Goal: Information Seeking & Learning: Learn about a topic

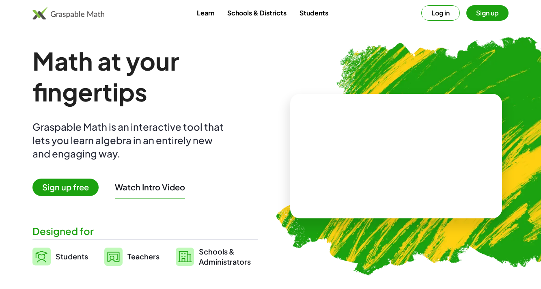
click at [443, 19] on button "Log in" at bounding box center [440, 12] width 39 height 15
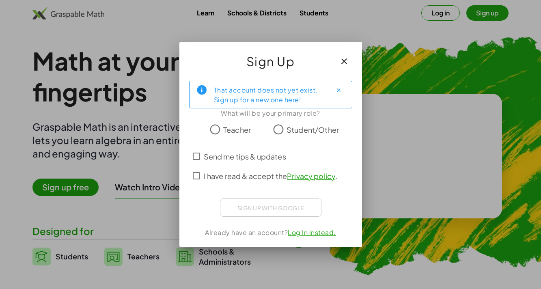
click at [290, 128] on span "Student/Other" at bounding box center [312, 129] width 52 height 11
click at [215, 172] on span "I have read & accept the Privacy policy ." at bounding box center [271, 175] width 134 height 11
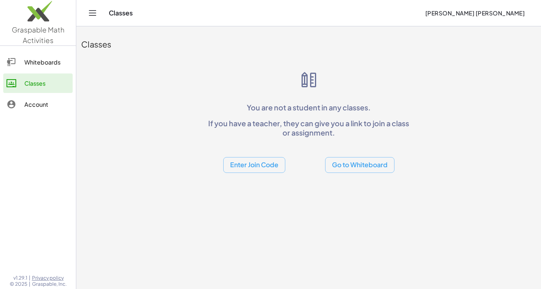
click at [266, 164] on button "Enter Join Code" at bounding box center [254, 165] width 62 height 16
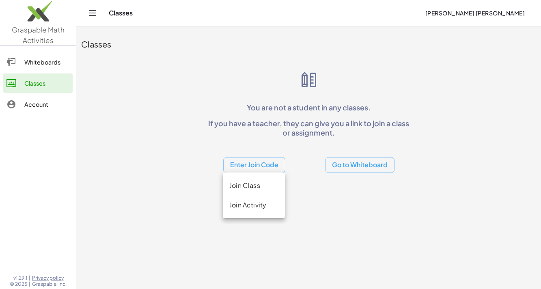
click at [268, 195] on div "Join Class" at bounding box center [254, 204] width 62 height 19
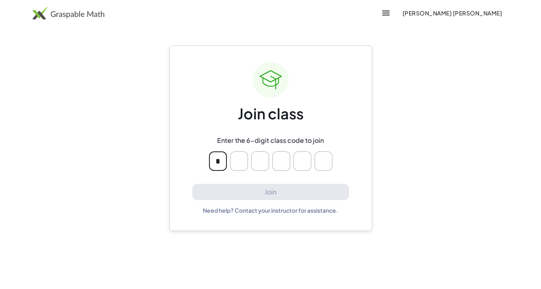
type input "*"
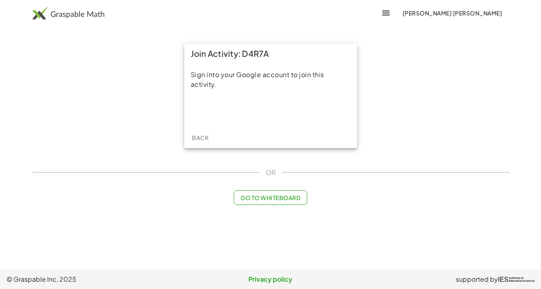
click at [290, 107] on iframe at bounding box center [270, 110] width 89 height 18
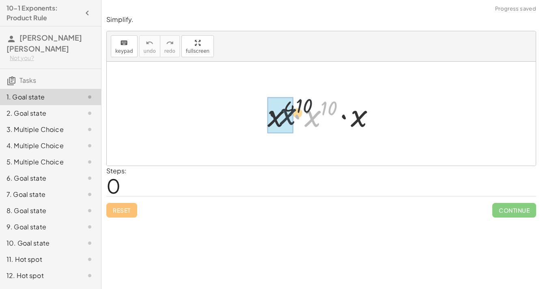
drag, startPoint x: 318, startPoint y: 121, endPoint x: 287, endPoint y: 118, distance: 31.4
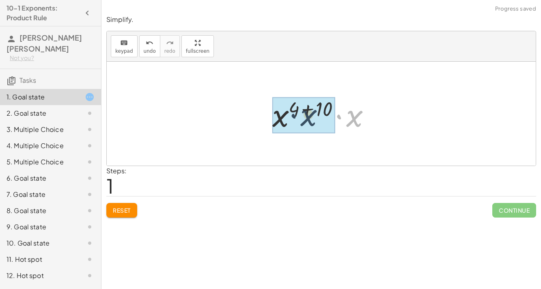
drag, startPoint x: 349, startPoint y: 115, endPoint x: 291, endPoint y: 114, distance: 58.0
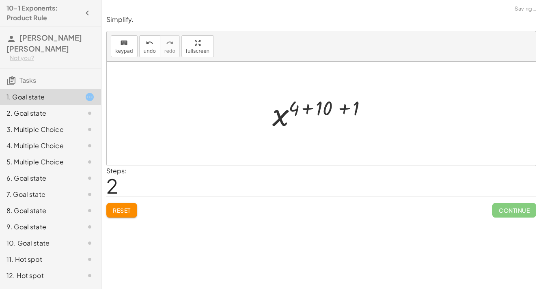
click at [335, 106] on div at bounding box center [324, 114] width 112 height 40
click at [323, 106] on div at bounding box center [323, 114] width 85 height 40
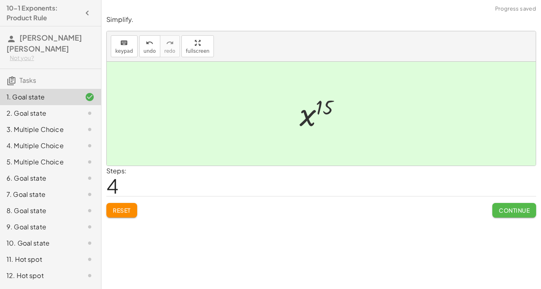
click at [502, 210] on span "Continue" at bounding box center [513, 209] width 31 height 7
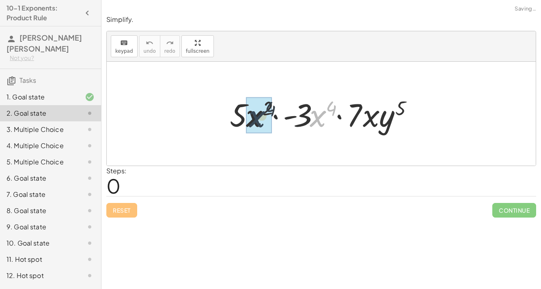
drag, startPoint x: 316, startPoint y: 117, endPoint x: 246, endPoint y: 117, distance: 69.8
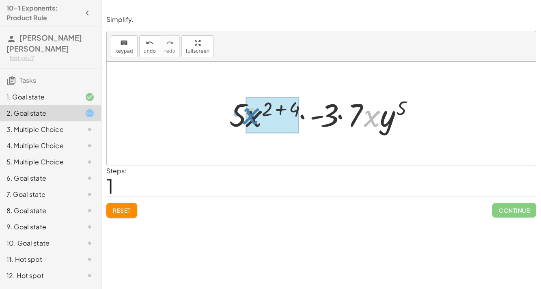
drag, startPoint x: 376, startPoint y: 120, endPoint x: 255, endPoint y: 117, distance: 120.9
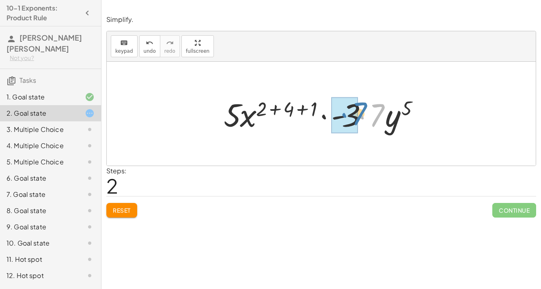
drag, startPoint x: 384, startPoint y: 125, endPoint x: 366, endPoint y: 123, distance: 17.9
click at [366, 123] on div at bounding box center [324, 114] width 210 height 42
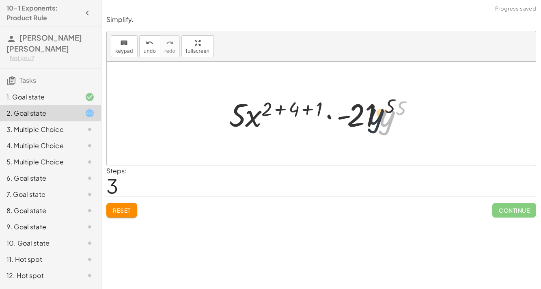
drag, startPoint x: 384, startPoint y: 122, endPoint x: 364, endPoint y: 119, distance: 20.9
click at [364, 119] on div at bounding box center [324, 114] width 199 height 42
drag, startPoint x: 381, startPoint y: 122, endPoint x: 307, endPoint y: 117, distance: 74.0
click at [307, 117] on div at bounding box center [324, 114] width 199 height 42
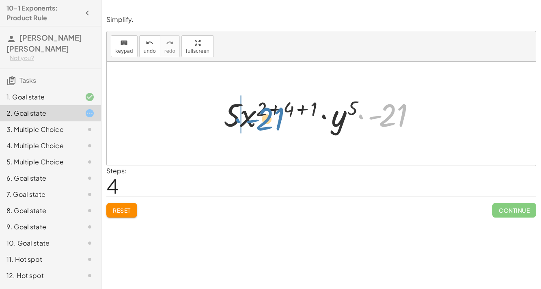
drag, startPoint x: 392, startPoint y: 118, endPoint x: 269, endPoint y: 121, distance: 123.4
click at [269, 121] on div at bounding box center [324, 114] width 210 height 42
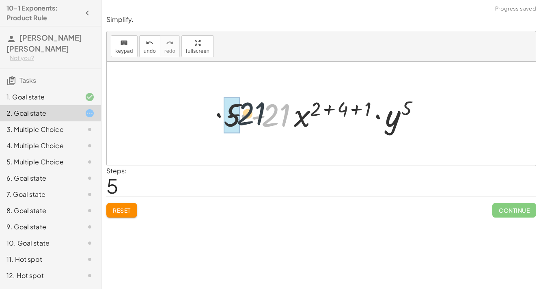
drag, startPoint x: 268, startPoint y: 121, endPoint x: 234, endPoint y: 118, distance: 34.6
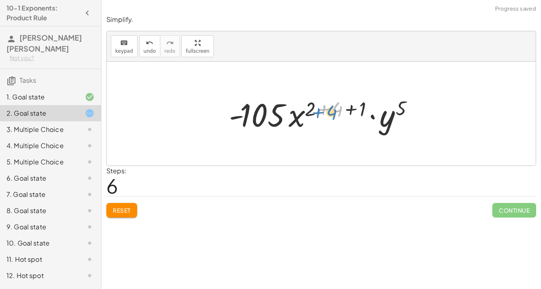
drag, startPoint x: 323, startPoint y: 114, endPoint x: 317, endPoint y: 117, distance: 6.7
click at [317, 118] on div at bounding box center [324, 114] width 199 height 42
drag, startPoint x: 354, startPoint y: 107, endPoint x: 341, endPoint y: 107, distance: 13.0
click at [341, 107] on div at bounding box center [324, 114] width 199 height 42
drag, startPoint x: 340, startPoint y: 107, endPoint x: 316, endPoint y: 109, distance: 24.0
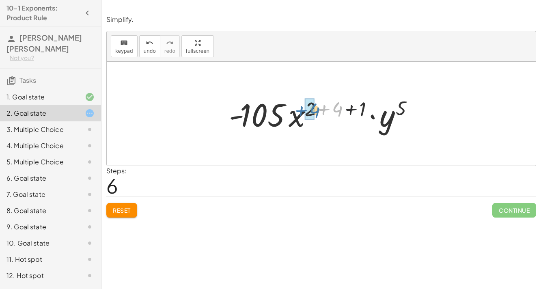
click at [316, 109] on div at bounding box center [324, 114] width 199 height 42
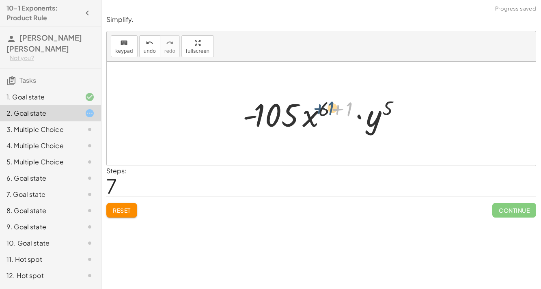
drag, startPoint x: 347, startPoint y: 107, endPoint x: 327, endPoint y: 105, distance: 20.3
click at [327, 106] on div at bounding box center [324, 114] width 172 height 42
drag, startPoint x: 345, startPoint y: 110, endPoint x: 315, endPoint y: 109, distance: 30.5
click at [315, 109] on div at bounding box center [324, 114] width 172 height 42
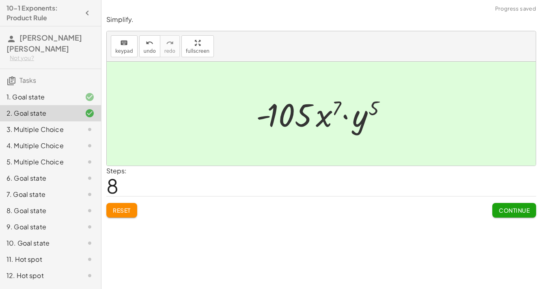
click at [490, 206] on div "Reset Continue" at bounding box center [321, 206] width 430 height 21
click at [540, 228] on div "Simplify. keyboard keypad undo undo redo redo fullscreen · x 4 · x 10 · x · x (…" at bounding box center [320, 144] width 439 height 289
click at [509, 211] on span "Continue" at bounding box center [513, 209] width 31 height 7
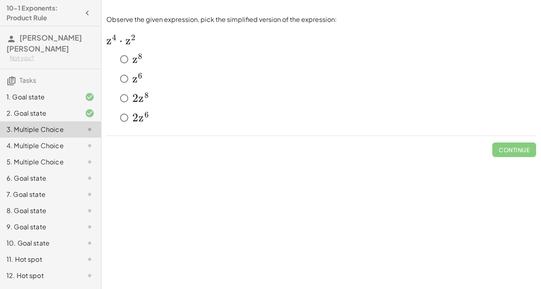
click at [133, 84] on span "z" at bounding box center [134, 79] width 5 height 14
click at [523, 154] on button "Check" at bounding box center [519, 149] width 34 height 15
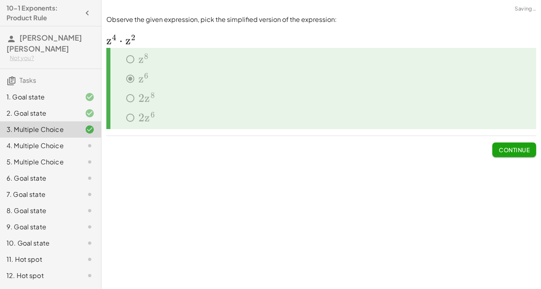
click at [511, 143] on button "Continue" at bounding box center [514, 149] width 44 height 15
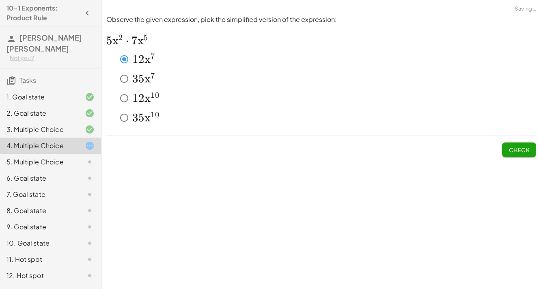
click at [142, 76] on span "5" at bounding box center [141, 79] width 6 height 14
click at [504, 146] on button "Check" at bounding box center [519, 149] width 34 height 15
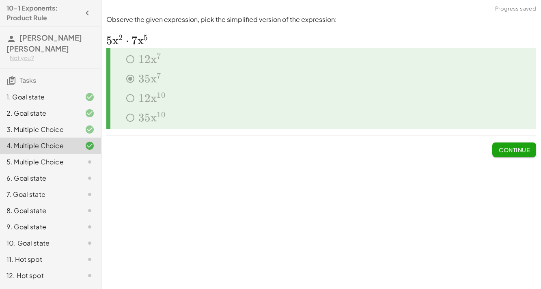
click at [509, 148] on span "Continue" at bounding box center [513, 149] width 31 height 7
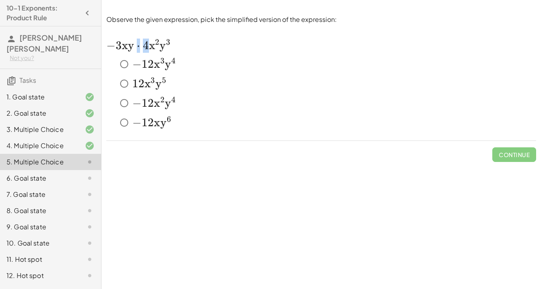
drag, startPoint x: 150, startPoint y: 52, endPoint x: 133, endPoint y: 47, distance: 17.1
click at [133, 47] on span "− 3 x y ⋅ 4 x 2 y 3" at bounding box center [138, 46] width 64 height 14
click at [193, 54] on div "﻿ − 12 x 3 y 4 -12x^3 y^4 − 1 2 x 3 y 4 ﻿ ﻿ 12 x 3 y 5 12x^3y^5 1 2 x 3 y 5 ﻿ ﻿…" at bounding box center [321, 93] width 430 height 81
click at [528, 158] on button "Check" at bounding box center [519, 154] width 34 height 15
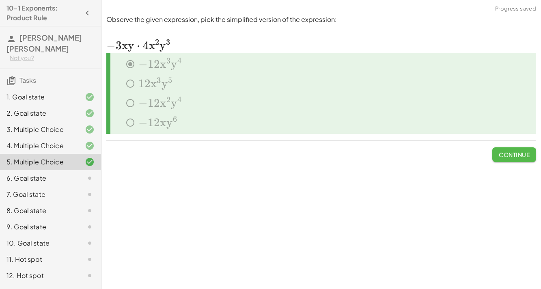
click at [515, 152] on span "Continue" at bounding box center [513, 154] width 31 height 7
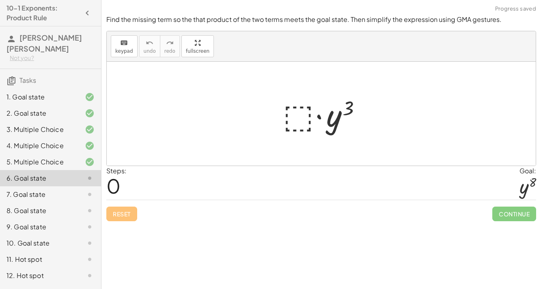
click at [268, 118] on div at bounding box center [321, 114] width 429 height 104
click at [306, 115] on div at bounding box center [325, 114] width 92 height 42
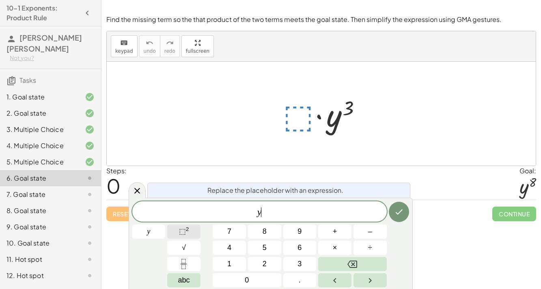
click at [174, 236] on button "⬚ 2" at bounding box center [183, 231] width 33 height 14
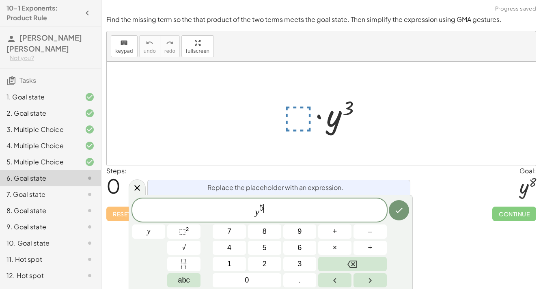
click at [498, 226] on div "Simplify. keyboard keypad undo undo redo redo fullscreen · x 4 · x 10 · x · x (…" at bounding box center [320, 144] width 439 height 289
click at [165, 224] on div at bounding box center [148, 231] width 33 height 14
click at [395, 214] on icon "Done" at bounding box center [399, 210] width 10 height 10
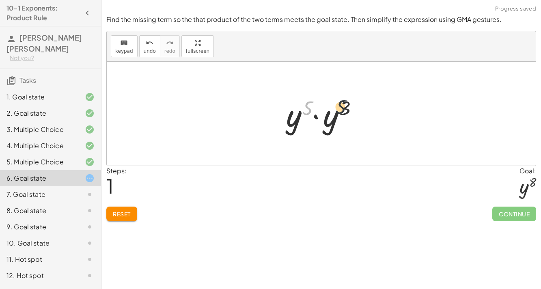
drag, startPoint x: 310, startPoint y: 107, endPoint x: 352, endPoint y: 105, distance: 42.2
click at [352, 105] on div at bounding box center [324, 114] width 85 height 42
drag, startPoint x: 343, startPoint y: 110, endPoint x: 304, endPoint y: 109, distance: 39.4
click at [304, 109] on div at bounding box center [324, 114] width 85 height 42
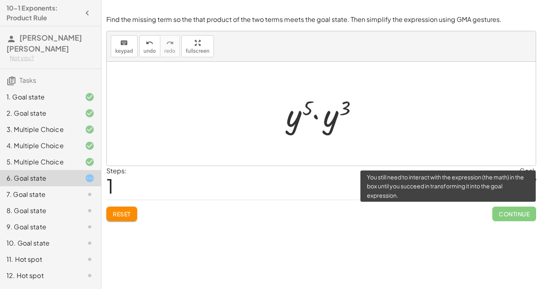
click at [515, 209] on span "Continue" at bounding box center [514, 213] width 44 height 15
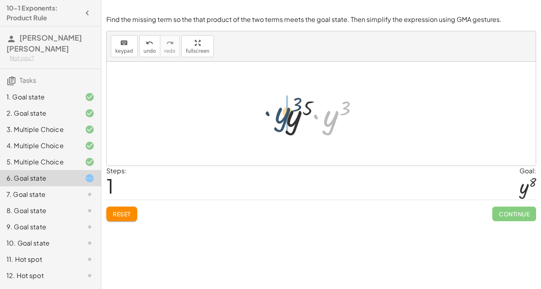
drag, startPoint x: 336, startPoint y: 121, endPoint x: 278, endPoint y: 117, distance: 58.1
click at [279, 118] on div "· ⬚ · y 3 · y 3 · · y 3 y 5" at bounding box center [321, 114] width 95 height 46
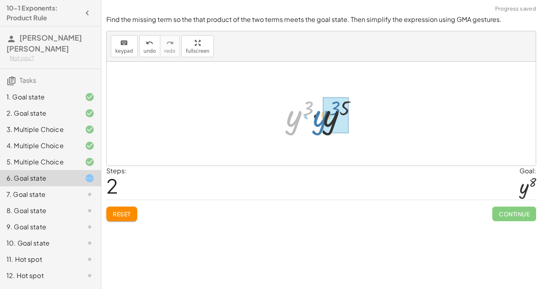
drag, startPoint x: 284, startPoint y: 118, endPoint x: 311, endPoint y: 118, distance: 27.2
click at [311, 118] on div at bounding box center [324, 114] width 85 height 42
click at [333, 106] on div at bounding box center [323, 114] width 75 height 40
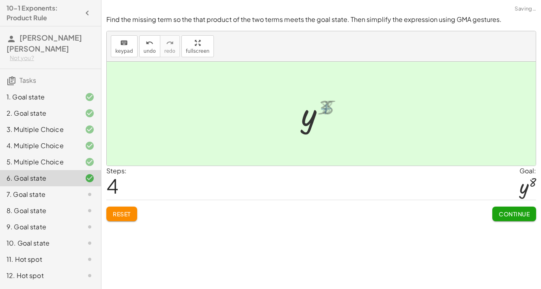
drag, startPoint x: 333, startPoint y: 106, endPoint x: 325, endPoint y: 106, distance: 7.7
click at [326, 106] on div at bounding box center [324, 114] width 48 height 40
click at [527, 215] on span "Continue" at bounding box center [513, 213] width 31 height 7
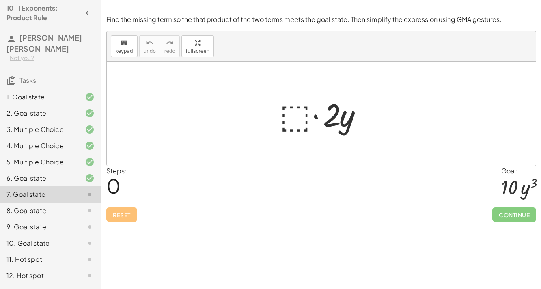
click at [307, 125] on div at bounding box center [324, 114] width 98 height 42
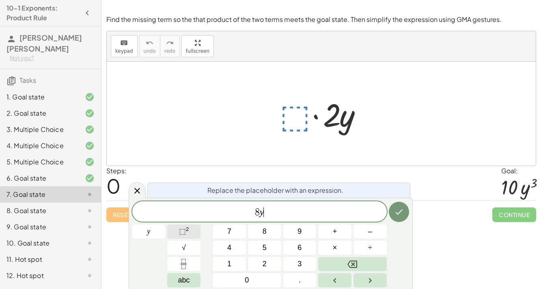
click at [180, 233] on span "⬚" at bounding box center [182, 231] width 7 height 8
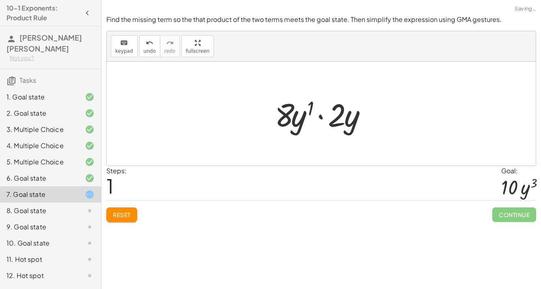
click at [336, 98] on div at bounding box center [325, 114] width 108 height 42
drag, startPoint x: 339, startPoint y: 114, endPoint x: 294, endPoint y: 113, distance: 44.6
click at [294, 113] on div at bounding box center [325, 114] width 108 height 42
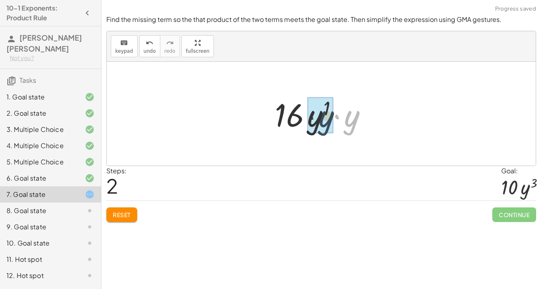
drag, startPoint x: 341, startPoint y: 118, endPoint x: 316, endPoint y: 119, distance: 25.6
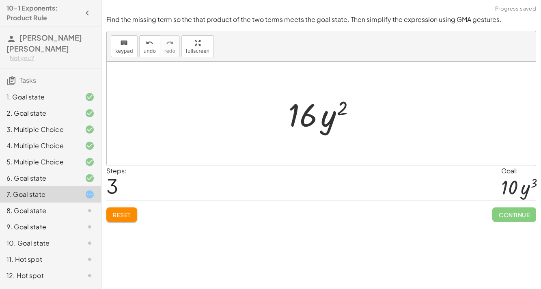
click at [333, 113] on div at bounding box center [324, 114] width 81 height 42
click at [355, 123] on div at bounding box center [324, 114] width 81 height 42
click at [338, 111] on div at bounding box center [324, 114] width 81 height 42
click at [326, 104] on div at bounding box center [324, 114] width 81 height 42
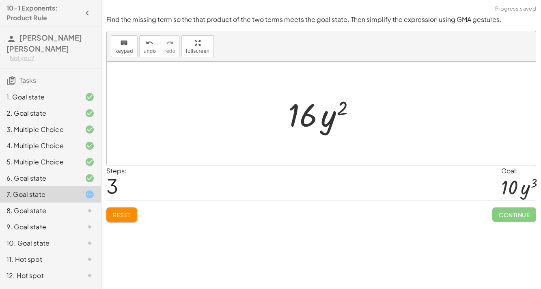
click at [326, 104] on div at bounding box center [324, 114] width 81 height 42
click at [152, 40] on button "undo undo" at bounding box center [149, 46] width 21 height 22
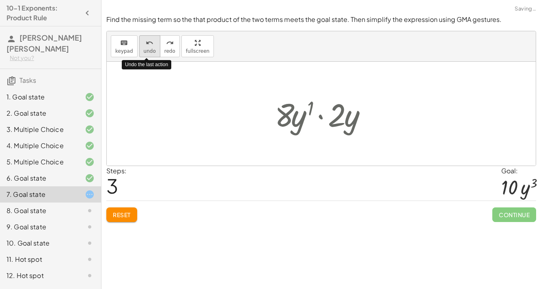
click at [152, 40] on button "undo undo" at bounding box center [149, 46] width 21 height 22
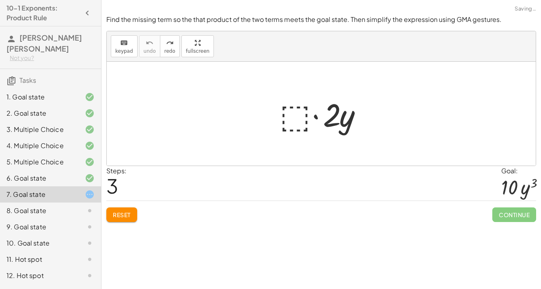
click at [299, 120] on div at bounding box center [324, 114] width 98 height 42
click at [270, 112] on div "· ⬚ · 2 · y" at bounding box center [321, 114] width 108 height 46
click at [292, 116] on div at bounding box center [324, 114] width 98 height 42
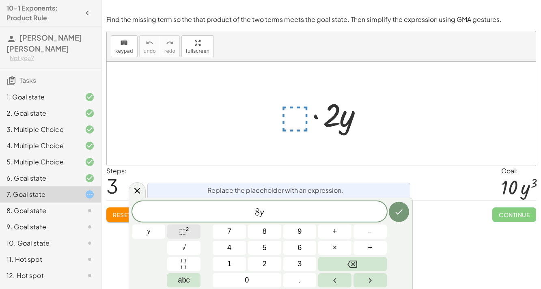
click at [179, 229] on span "⬚" at bounding box center [182, 231] width 7 height 8
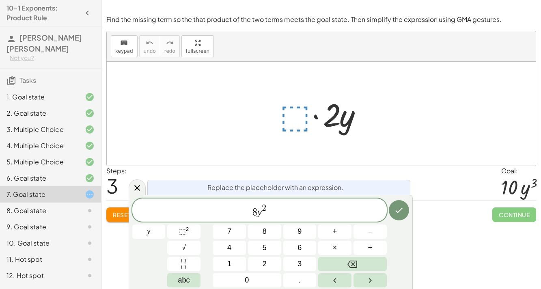
click at [165, 224] on div at bounding box center [148, 231] width 33 height 14
click at [398, 206] on icon "Done" at bounding box center [399, 210] width 10 height 10
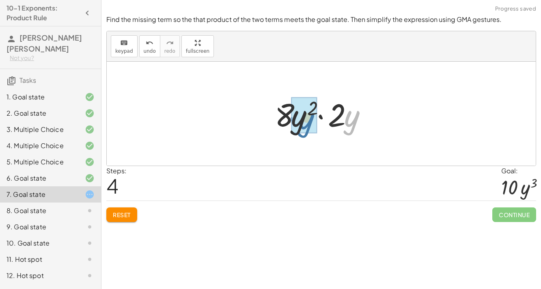
drag, startPoint x: 349, startPoint y: 118, endPoint x: 304, endPoint y: 120, distance: 45.5
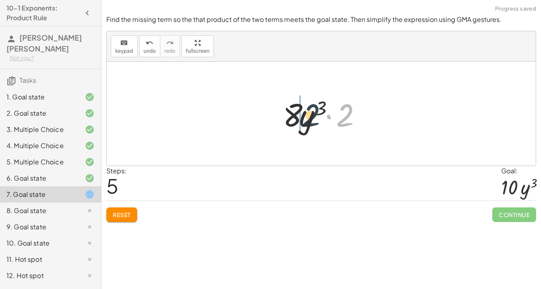
drag, startPoint x: 347, startPoint y: 116, endPoint x: 307, endPoint y: 116, distance: 40.6
click at [307, 116] on div at bounding box center [325, 114] width 92 height 42
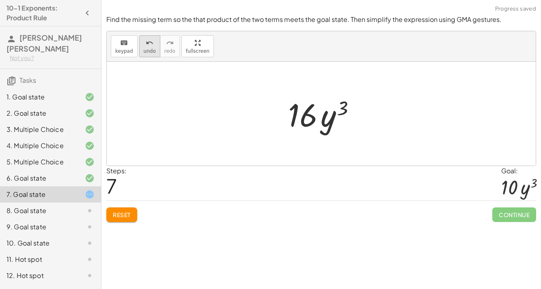
click at [153, 44] on button "undo undo" at bounding box center [149, 46] width 21 height 22
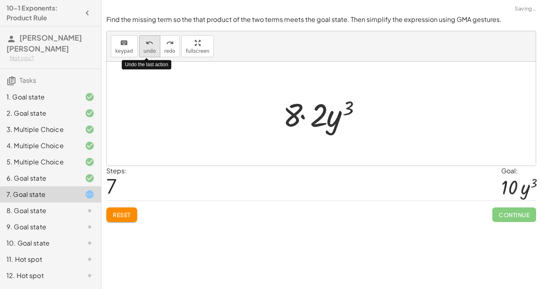
click at [153, 44] on button "undo undo" at bounding box center [149, 46] width 21 height 22
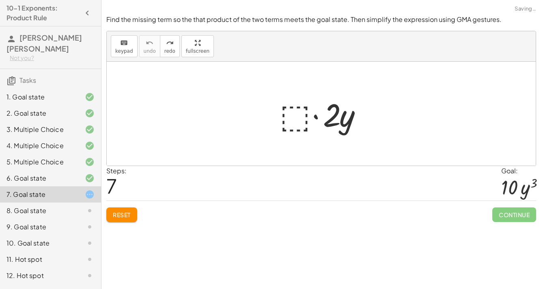
click at [282, 116] on div at bounding box center [324, 114] width 98 height 42
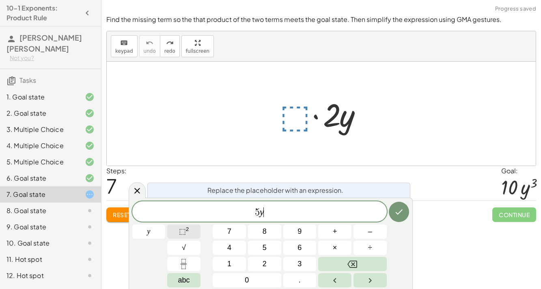
click at [191, 227] on button "⬚ 2" at bounding box center [183, 231] width 33 height 14
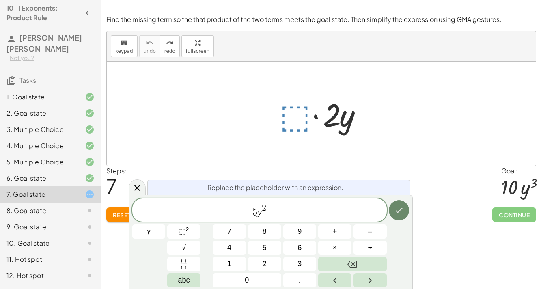
click at [402, 208] on icon "Done" at bounding box center [399, 210] width 10 height 10
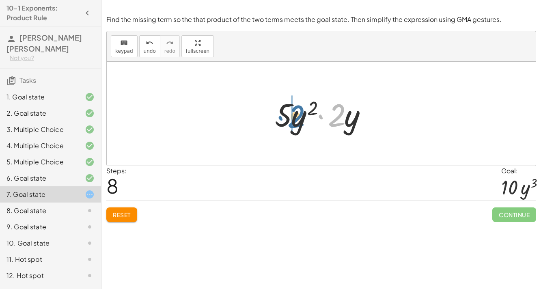
drag, startPoint x: 340, startPoint y: 121, endPoint x: 288, endPoint y: 122, distance: 52.3
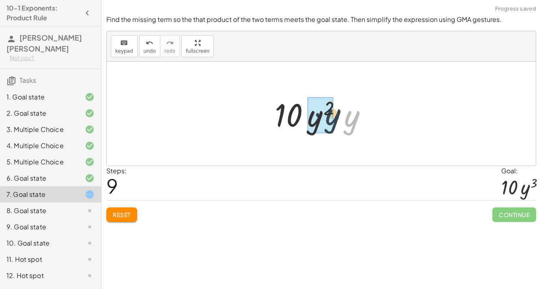
drag, startPoint x: 346, startPoint y: 125, endPoint x: 316, endPoint y: 122, distance: 30.6
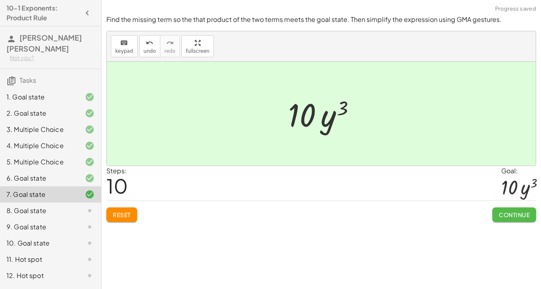
click at [504, 216] on span "Continue" at bounding box center [513, 214] width 31 height 7
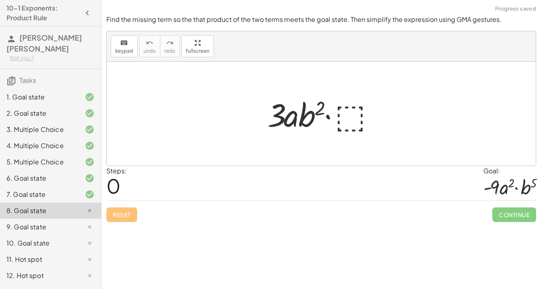
click at [343, 114] on div at bounding box center [324, 114] width 122 height 42
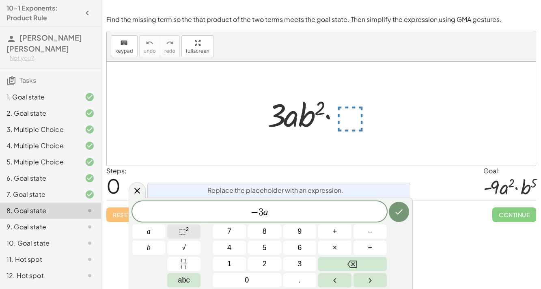
click at [188, 232] on sup "2" at bounding box center [187, 229] width 3 height 6
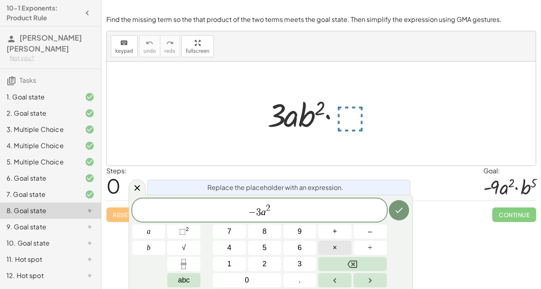
click at [335, 246] on span "×" at bounding box center [335, 247] width 4 height 11
click at [178, 232] on button "⬚ 2" at bounding box center [183, 231] width 33 height 14
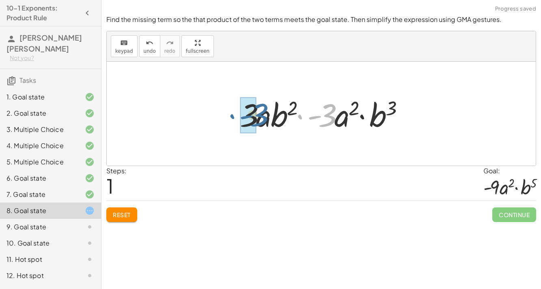
drag, startPoint x: 331, startPoint y: 118, endPoint x: 263, endPoint y: 117, distance: 68.1
click at [263, 117] on div at bounding box center [325, 114] width 178 height 42
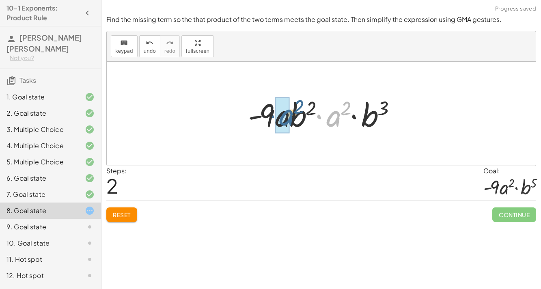
drag, startPoint x: 333, startPoint y: 114, endPoint x: 286, endPoint y: 113, distance: 47.9
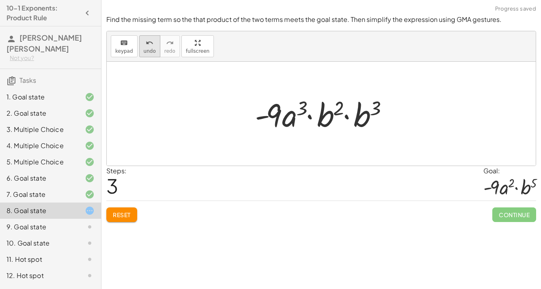
click at [148, 47] on icon "undo" at bounding box center [150, 43] width 8 height 10
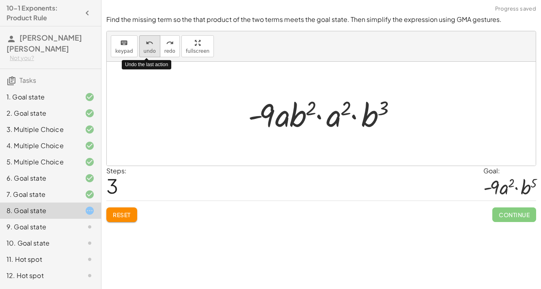
click at [148, 47] on icon "undo" at bounding box center [150, 43] width 8 height 10
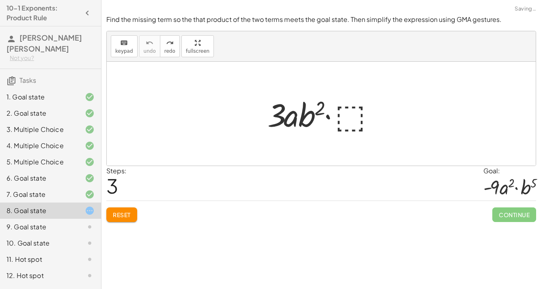
click at [354, 123] on div at bounding box center [324, 114] width 122 height 42
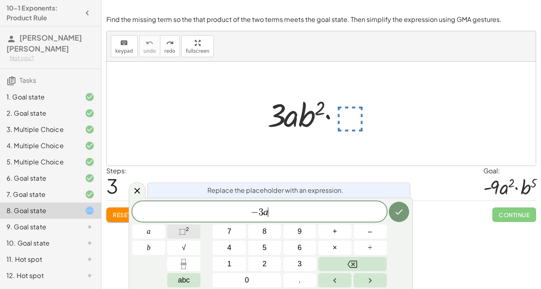
click at [180, 234] on span "⬚" at bounding box center [182, 231] width 7 height 8
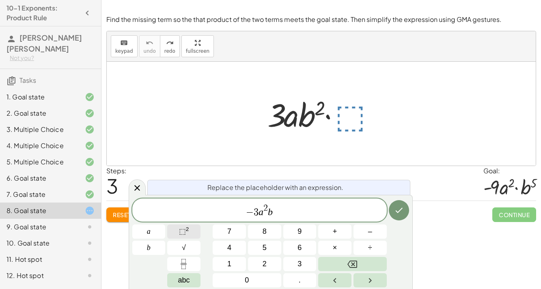
click at [186, 225] on button "⬚ 2" at bounding box center [183, 231] width 33 height 14
click at [401, 211] on icon "Done" at bounding box center [399, 210] width 10 height 10
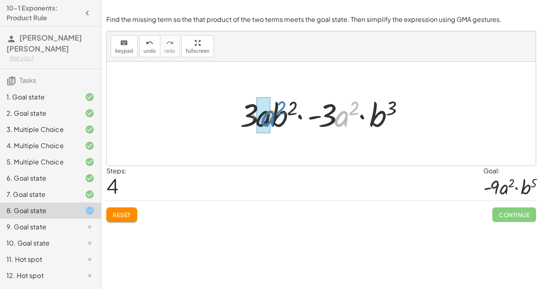
drag, startPoint x: 336, startPoint y: 116, endPoint x: 262, endPoint y: 115, distance: 74.2
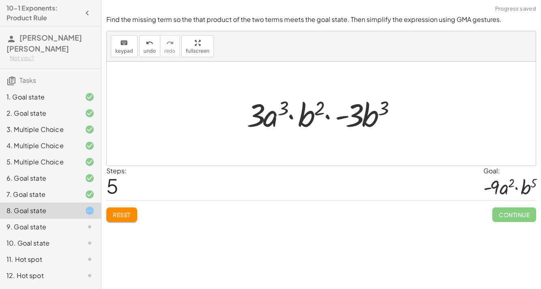
click at [113, 213] on span "Reset" at bounding box center [122, 214] width 18 height 7
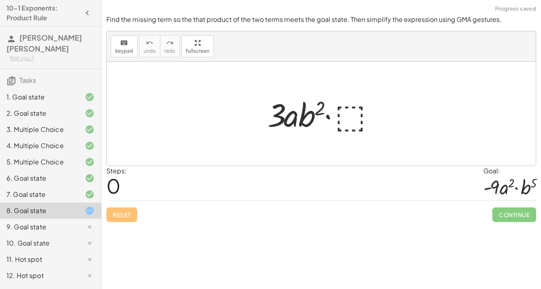
click at [363, 115] on div at bounding box center [324, 114] width 122 height 42
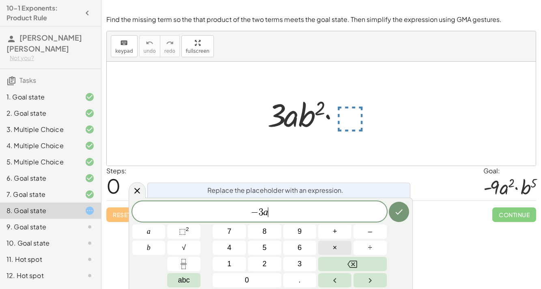
click at [328, 243] on button "×" at bounding box center [334, 248] width 33 height 14
click at [189, 228] on button "⬚ 2" at bounding box center [183, 231] width 33 height 14
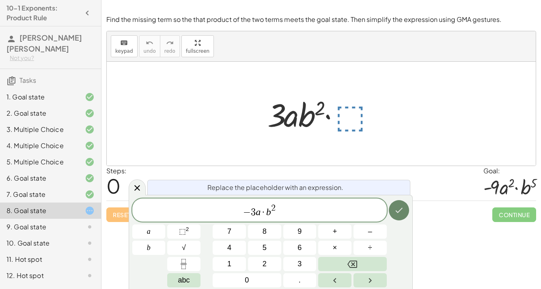
click at [402, 206] on icon "Done" at bounding box center [399, 210] width 10 height 10
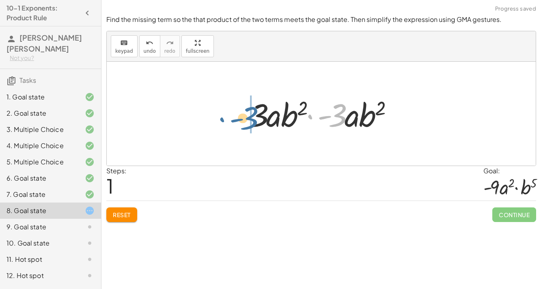
drag, startPoint x: 335, startPoint y: 106, endPoint x: 254, endPoint y: 109, distance: 80.4
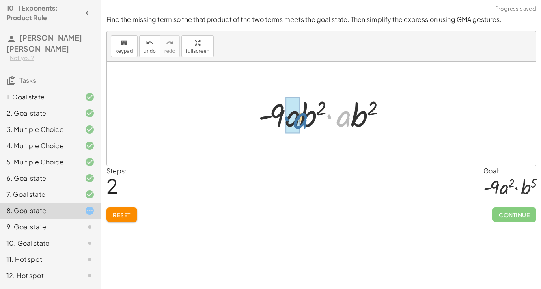
drag, startPoint x: 345, startPoint y: 117, endPoint x: 301, endPoint y: 119, distance: 44.7
click at [301, 119] on div at bounding box center [324, 114] width 141 height 42
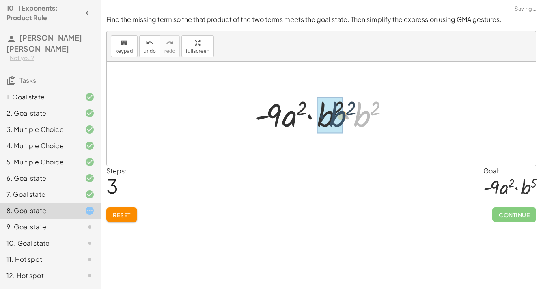
drag, startPoint x: 363, startPoint y: 116, endPoint x: 329, endPoint y: 115, distance: 34.5
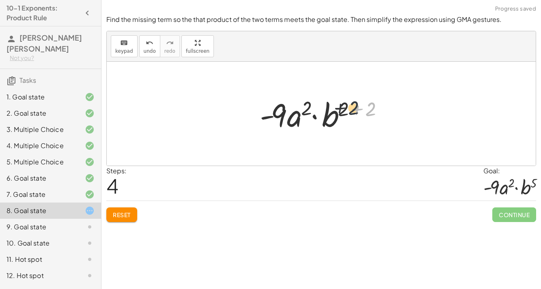
drag, startPoint x: 374, startPoint y: 107, endPoint x: 352, endPoint y: 106, distance: 21.9
click at [352, 106] on div at bounding box center [324, 114] width 137 height 42
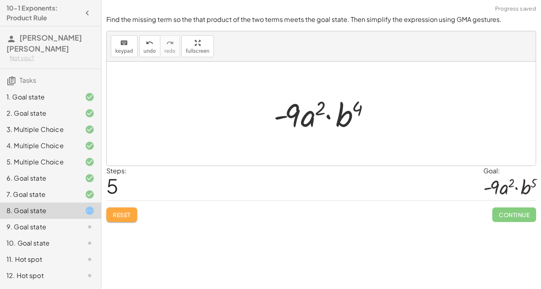
click at [131, 217] on button "Reset" at bounding box center [121, 214] width 31 height 15
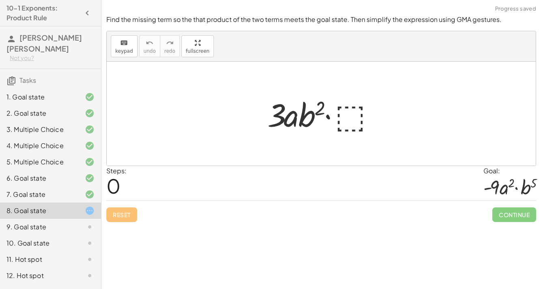
click at [350, 107] on div at bounding box center [324, 114] width 122 height 42
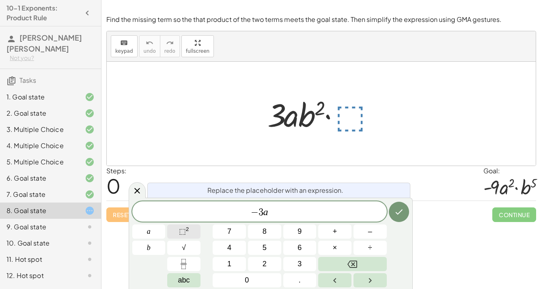
click at [187, 231] on sup "2" at bounding box center [187, 229] width 3 height 6
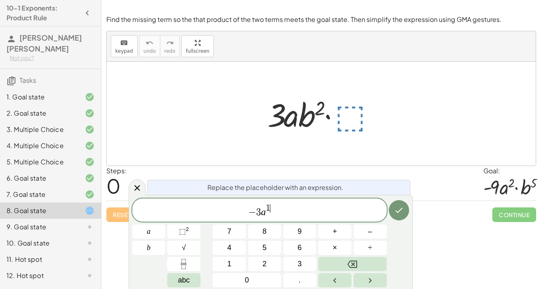
click at [284, 212] on span "− 3 a 1 ​" at bounding box center [259, 210] width 254 height 15
click at [334, 246] on span "×" at bounding box center [335, 247] width 4 height 11
click at [188, 232] on sup "2" at bounding box center [187, 229] width 3 height 6
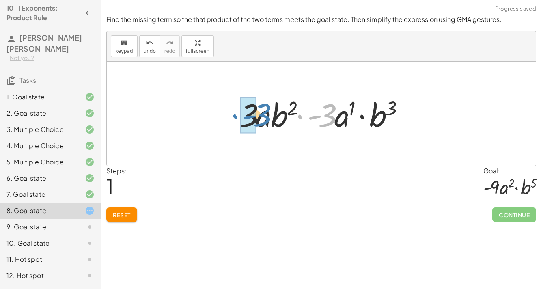
drag, startPoint x: 333, startPoint y: 111, endPoint x: 266, endPoint y: 111, distance: 67.7
click at [266, 111] on div at bounding box center [325, 114] width 178 height 42
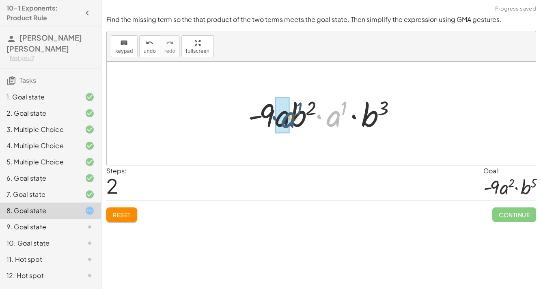
drag, startPoint x: 338, startPoint y: 116, endPoint x: 288, endPoint y: 117, distance: 50.7
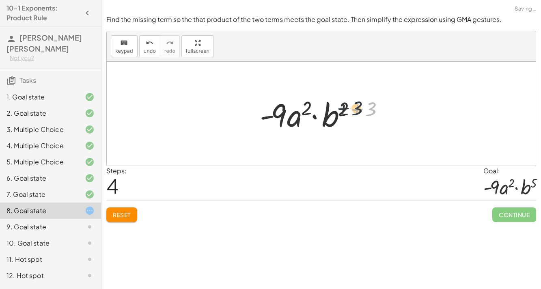
drag, startPoint x: 371, startPoint y: 109, endPoint x: 349, endPoint y: 108, distance: 22.3
click at [349, 108] on div at bounding box center [324, 114] width 137 height 42
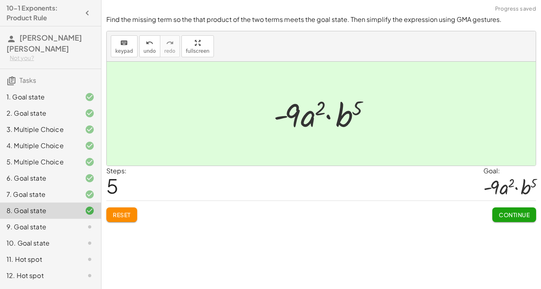
click at [520, 212] on span "Continue" at bounding box center [513, 214] width 31 height 7
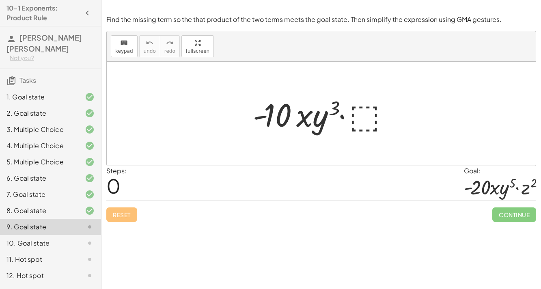
click at [361, 121] on div at bounding box center [324, 114] width 151 height 42
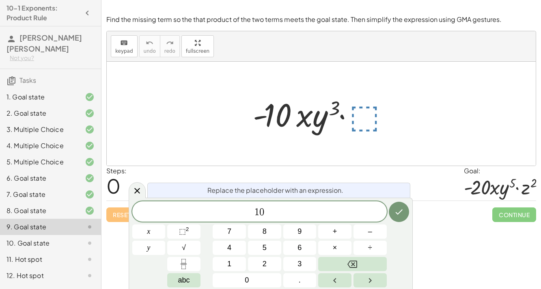
click at [387, 210] on div "1 0 ​ x y 7 8 9 + – 4 5 6 × ÷ ⬚ 2 √ abc 1 2 3 0 ." at bounding box center [270, 244] width 277 height 86
click at [396, 212] on icon "Done" at bounding box center [399, 212] width 10 height 10
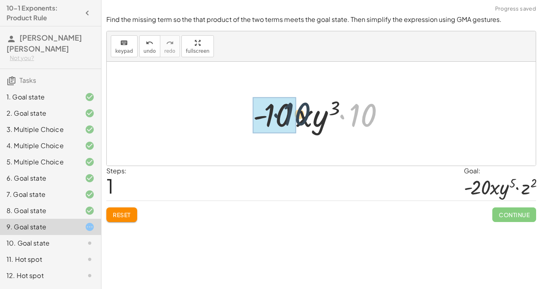
drag, startPoint x: 359, startPoint y: 124, endPoint x: 281, endPoint y: 125, distance: 77.9
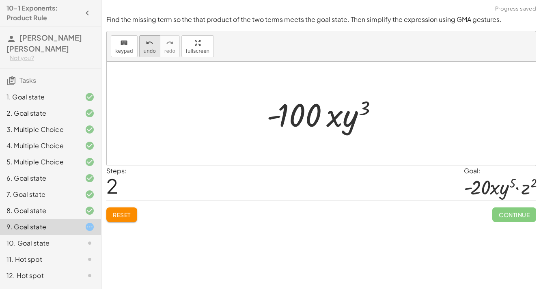
click at [153, 56] on button "undo undo" at bounding box center [149, 46] width 21 height 22
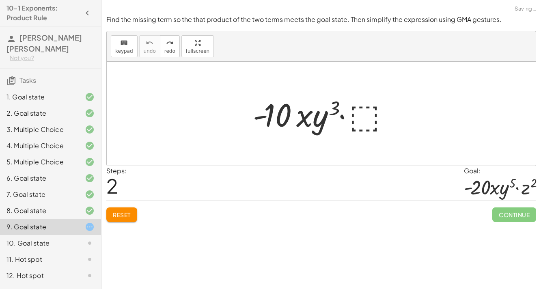
click at [355, 110] on div at bounding box center [324, 114] width 151 height 42
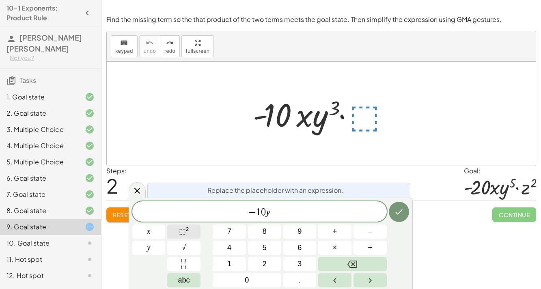
click at [180, 232] on span "⬚" at bounding box center [182, 231] width 7 height 8
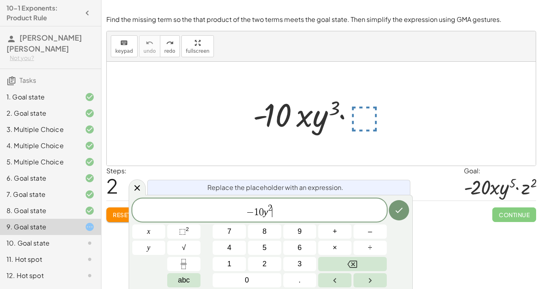
click at [288, 213] on span "− 1 0 y 2 ​" at bounding box center [259, 210] width 254 height 15
click at [340, 248] on button "×" at bounding box center [334, 248] width 33 height 14
click at [175, 233] on button "⬚ 2" at bounding box center [183, 231] width 33 height 14
click at [398, 211] on icon "Done" at bounding box center [398, 210] width 7 height 5
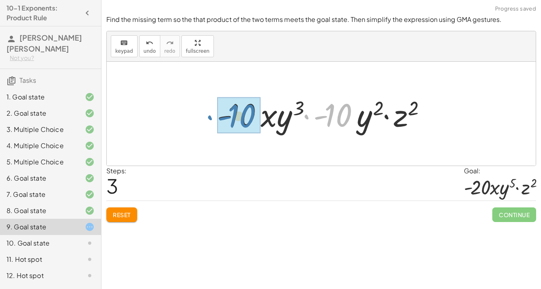
drag, startPoint x: 327, startPoint y: 123, endPoint x: 230, endPoint y: 124, distance: 96.5
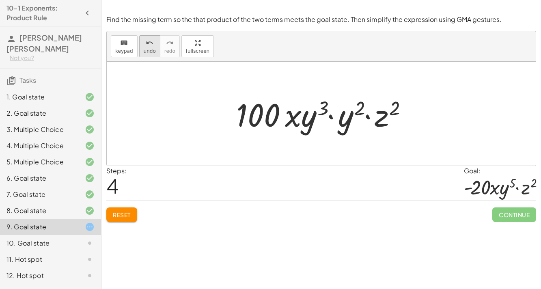
click at [146, 53] on span "undo" at bounding box center [150, 51] width 12 height 6
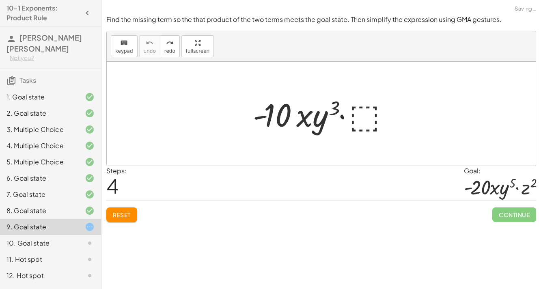
click at [359, 120] on div at bounding box center [324, 114] width 151 height 42
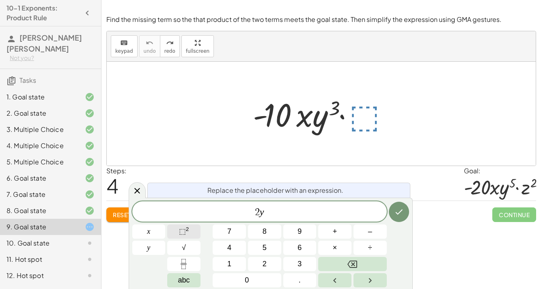
click at [188, 228] on sup "2" at bounding box center [187, 229] width 3 height 6
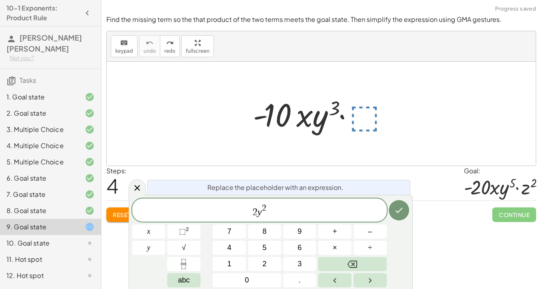
click at [276, 212] on span "2 y 2 ​" at bounding box center [259, 210] width 254 height 15
click at [323, 248] on button "×" at bounding box center [334, 248] width 33 height 14
click at [195, 226] on button "⬚ 2" at bounding box center [183, 231] width 33 height 14
click at [400, 212] on icon "Done" at bounding box center [399, 210] width 10 height 10
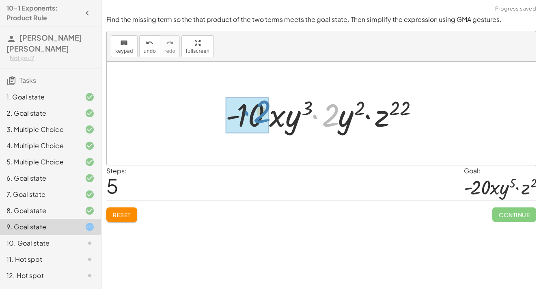
drag, startPoint x: 337, startPoint y: 129, endPoint x: 265, endPoint y: 126, distance: 71.5
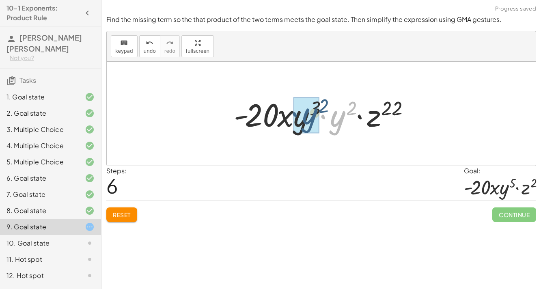
drag, startPoint x: 344, startPoint y: 122, endPoint x: 314, endPoint y: 119, distance: 30.6
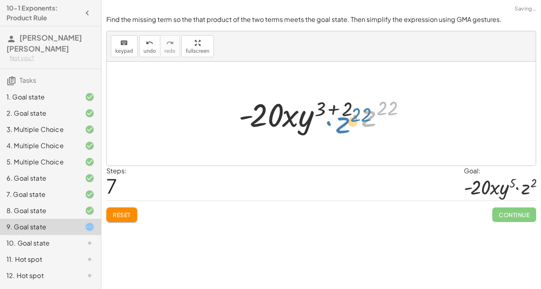
drag, startPoint x: 368, startPoint y: 115, endPoint x: 343, endPoint y: 121, distance: 26.3
click at [343, 121] on div at bounding box center [324, 114] width 180 height 42
click at [326, 109] on div at bounding box center [324, 114] width 180 height 42
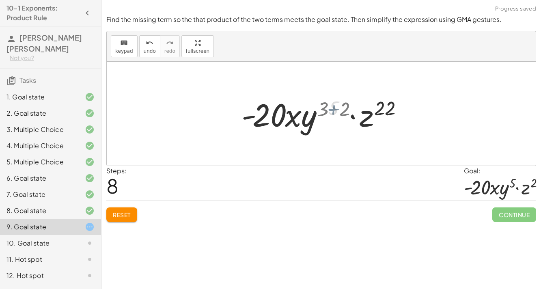
click at [322, 110] on div at bounding box center [324, 114] width 153 height 42
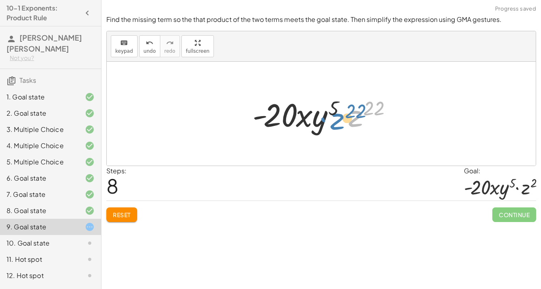
drag, startPoint x: 349, startPoint y: 117, endPoint x: 333, endPoint y: 120, distance: 16.9
click at [333, 120] on div at bounding box center [324, 114] width 153 height 42
drag, startPoint x: 357, startPoint y: 118, endPoint x: 372, endPoint y: 124, distance: 16.2
click at [372, 124] on div at bounding box center [324, 114] width 153 height 42
click at [144, 47] on button "undo undo" at bounding box center [149, 46] width 21 height 22
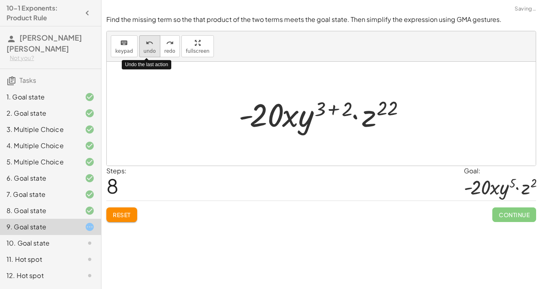
click at [144, 47] on button "undo undo" at bounding box center [149, 46] width 21 height 22
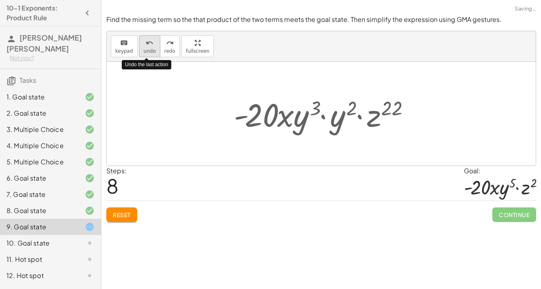
click at [144, 47] on button "undo undo" at bounding box center [149, 46] width 21 height 22
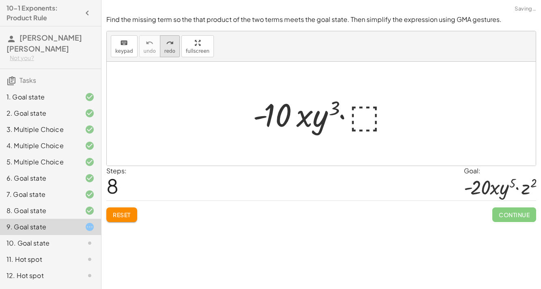
click at [172, 49] on button "redo redo" at bounding box center [170, 46] width 20 height 22
click at [357, 112] on div at bounding box center [324, 114] width 151 height 42
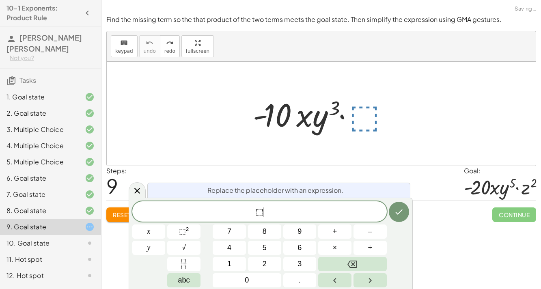
click at [301, 217] on span "⬚ ​" at bounding box center [259, 211] width 254 height 11
click at [186, 232] on sup "2" at bounding box center [187, 229] width 3 height 6
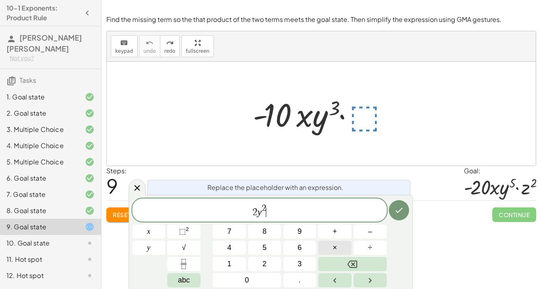
click at [333, 249] on span "×" at bounding box center [335, 247] width 4 height 11
click at [178, 229] on button "⬚ 2" at bounding box center [183, 231] width 33 height 14
click at [266, 213] on var "z" at bounding box center [266, 211] width 4 height 11
click at [397, 215] on button "Done" at bounding box center [399, 210] width 20 height 20
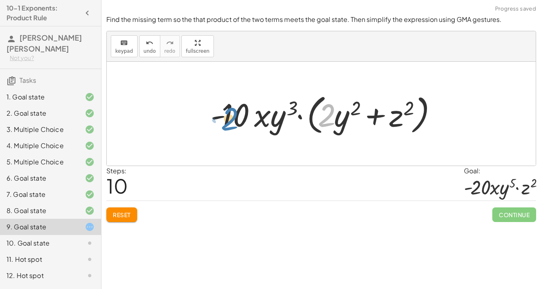
drag, startPoint x: 328, startPoint y: 117, endPoint x: 230, endPoint y: 121, distance: 97.8
click at [230, 121] on div at bounding box center [324, 113] width 236 height 47
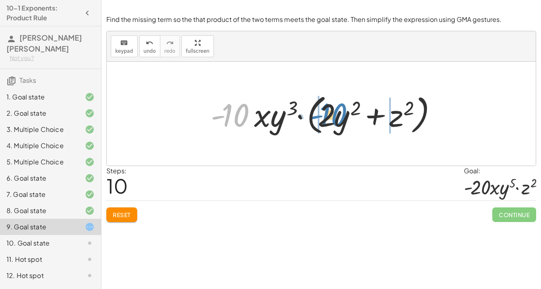
drag, startPoint x: 228, startPoint y: 122, endPoint x: 326, endPoint y: 122, distance: 98.2
click at [326, 122] on div at bounding box center [324, 113] width 236 height 47
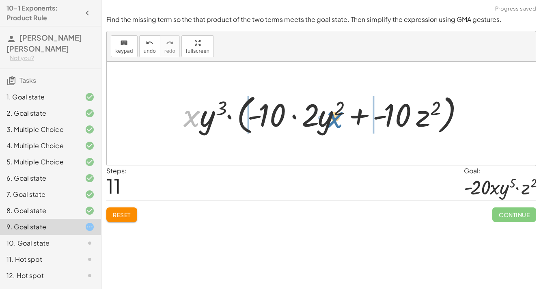
drag, startPoint x: 196, startPoint y: 113, endPoint x: 340, endPoint y: 114, distance: 144.0
click at [340, 114] on div at bounding box center [324, 113] width 290 height 47
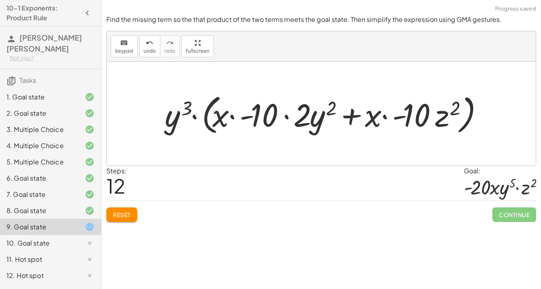
drag, startPoint x: 160, startPoint y: 113, endPoint x: 306, endPoint y: 116, distance: 146.4
click at [306, 116] on div "· - 10 · x · y 3 · ⬚ · - 10 · x · y 3 · ( + · 2 · y 2 + z 2 ) · x · y 3 · ( + ·…" at bounding box center [321, 113] width 337 height 51
drag, startPoint x: 181, startPoint y: 111, endPoint x: 330, endPoint y: 108, distance: 148.5
click at [330, 108] on div at bounding box center [324, 113] width 327 height 47
drag, startPoint x: 170, startPoint y: 121, endPoint x: 322, endPoint y: 120, distance: 151.7
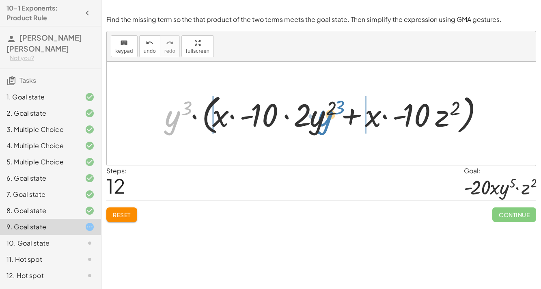
click at [322, 120] on div at bounding box center [324, 113] width 327 height 47
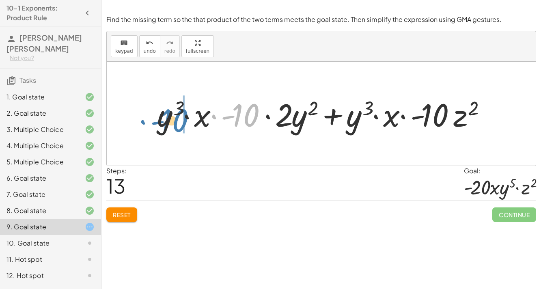
drag, startPoint x: 247, startPoint y: 106, endPoint x: 175, endPoint y: 111, distance: 72.0
click at [175, 111] on div at bounding box center [324, 114] width 343 height 42
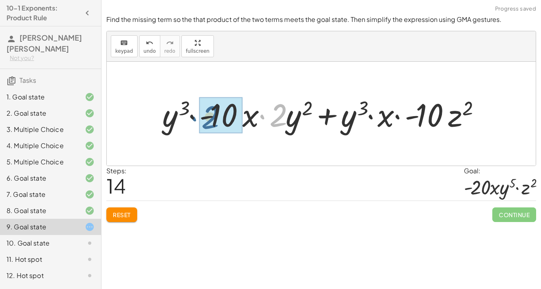
drag, startPoint x: 282, startPoint y: 117, endPoint x: 214, endPoint y: 119, distance: 68.6
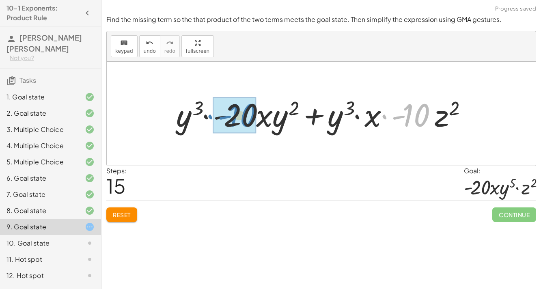
drag, startPoint x: 408, startPoint y: 107, endPoint x: 234, endPoint y: 107, distance: 174.0
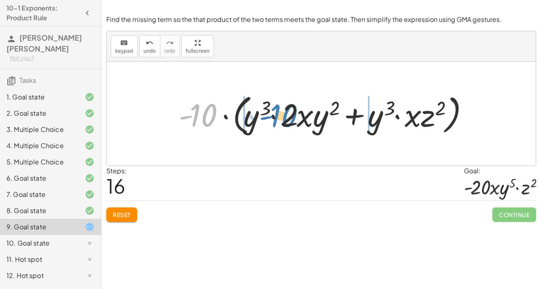
drag, startPoint x: 218, startPoint y: 112, endPoint x: 299, endPoint y: 113, distance: 80.3
click at [299, 113] on div at bounding box center [323, 113] width 299 height 47
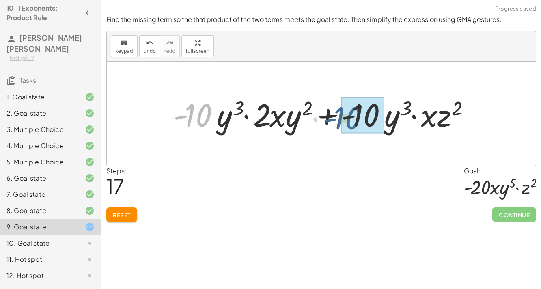
drag, startPoint x: 191, startPoint y: 107, endPoint x: 351, endPoint y: 111, distance: 159.8
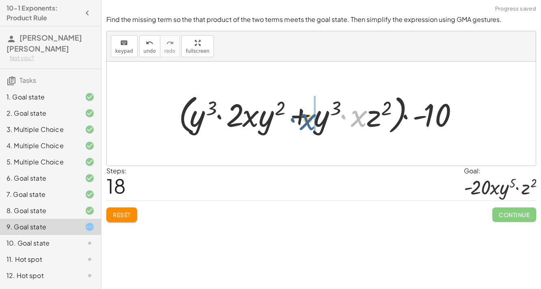
drag, startPoint x: 355, startPoint y: 119, endPoint x: 299, endPoint y: 121, distance: 56.8
click at [299, 121] on div at bounding box center [323, 113] width 299 height 47
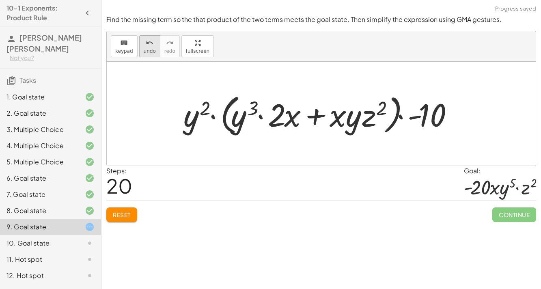
click at [149, 47] on button "undo undo" at bounding box center [149, 46] width 21 height 22
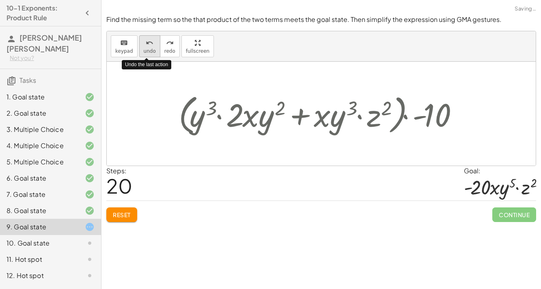
click at [149, 47] on button "undo undo" at bounding box center [149, 46] width 21 height 22
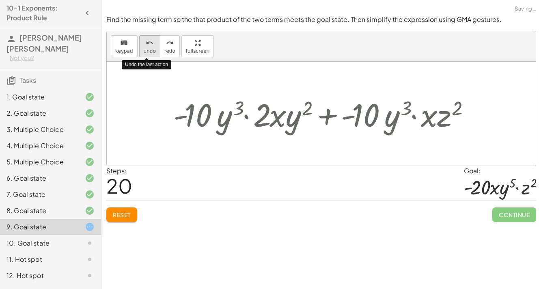
click at [149, 47] on button "undo undo" at bounding box center [149, 46] width 21 height 22
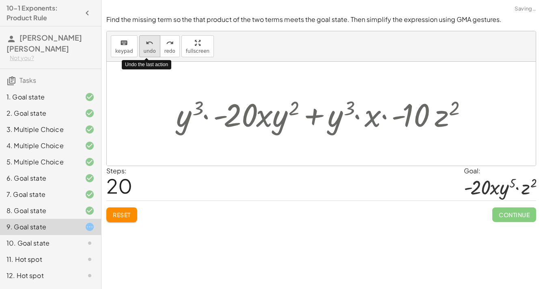
click at [149, 47] on button "undo undo" at bounding box center [149, 46] width 21 height 22
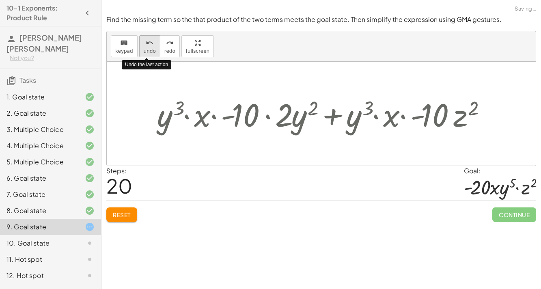
click at [149, 47] on button "undo undo" at bounding box center [149, 46] width 21 height 22
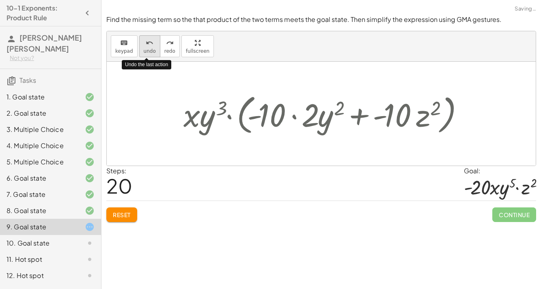
click at [149, 47] on button "undo undo" at bounding box center [149, 46] width 21 height 22
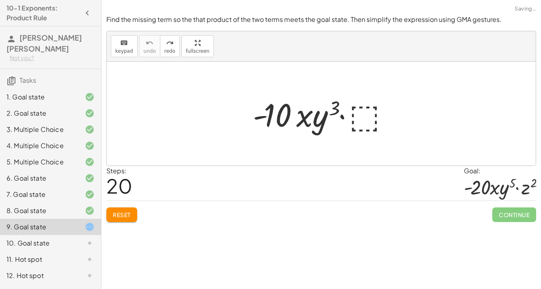
click at [375, 119] on div at bounding box center [324, 114] width 151 height 42
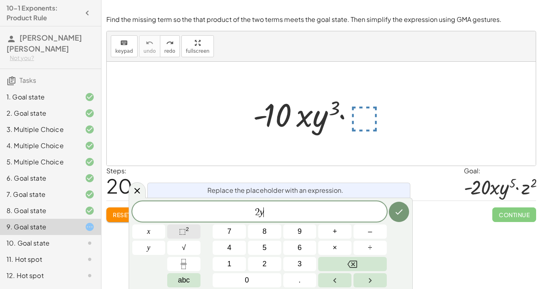
click at [184, 236] on span "⬚ 2" at bounding box center [184, 231] width 10 height 11
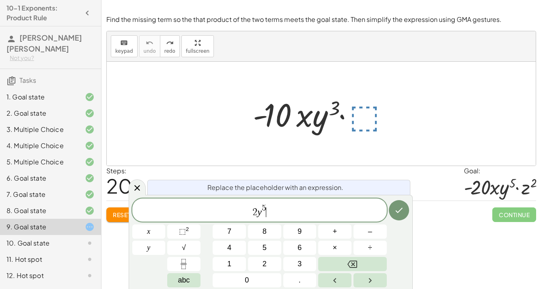
click at [286, 214] on span "2 y 5 ​" at bounding box center [259, 210] width 254 height 15
click at [341, 244] on button "×" at bounding box center [334, 248] width 33 height 14
click at [182, 232] on span "⬚" at bounding box center [182, 231] width 7 height 8
click at [398, 212] on icon "Done" at bounding box center [398, 210] width 7 height 5
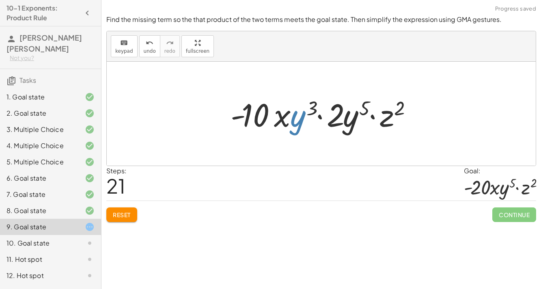
click at [297, 114] on div at bounding box center [323, 114] width 195 height 42
drag, startPoint x: 349, startPoint y: 119, endPoint x: 333, endPoint y: 118, distance: 16.6
click at [333, 118] on div at bounding box center [323, 114] width 195 height 42
click at [127, 207] on button "Reset" at bounding box center [121, 214] width 31 height 15
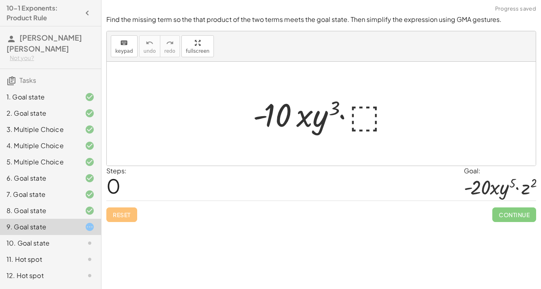
click at [373, 117] on div at bounding box center [324, 114] width 151 height 42
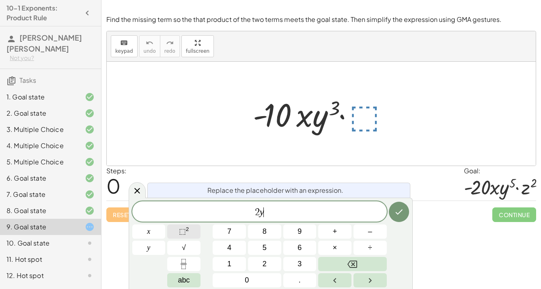
click at [189, 231] on button "⬚ 2" at bounding box center [183, 231] width 33 height 14
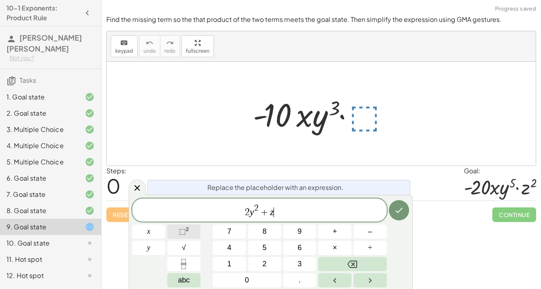
click at [176, 233] on button "⬚ 2" at bounding box center [183, 231] width 33 height 14
click at [399, 207] on icon "Done" at bounding box center [399, 210] width 10 height 10
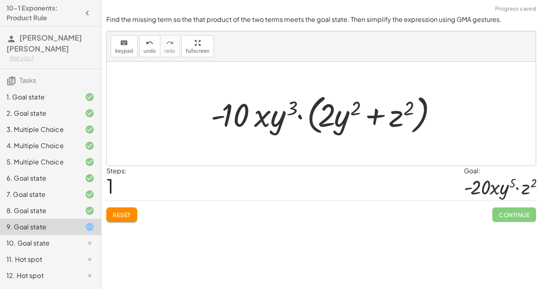
click at [323, 129] on div at bounding box center [324, 113] width 236 height 47
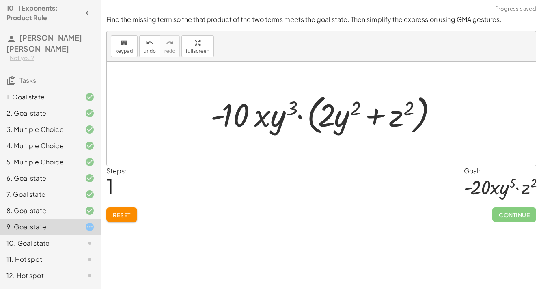
click at [323, 129] on div at bounding box center [324, 113] width 236 height 47
click at [118, 219] on button "Reset" at bounding box center [121, 214] width 31 height 15
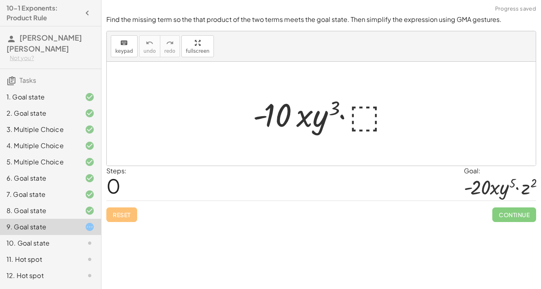
click at [52, 235] on div "8. Goal state" at bounding box center [50, 243] width 101 height 16
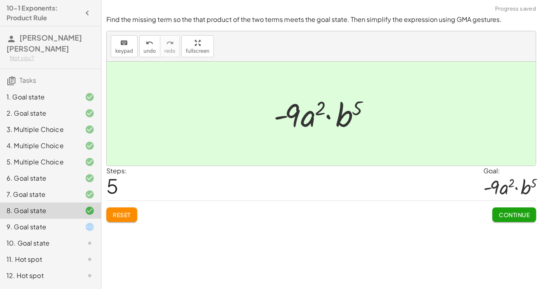
click at [57, 222] on div "9. Goal state" at bounding box center [38, 227] width 65 height 10
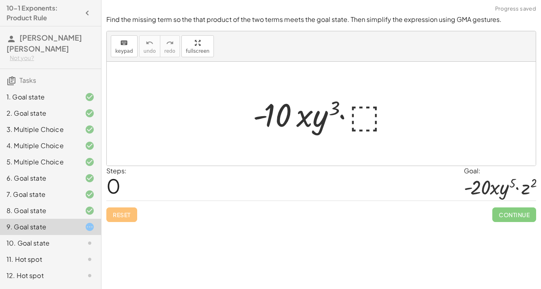
click at [367, 106] on div at bounding box center [324, 114] width 151 height 42
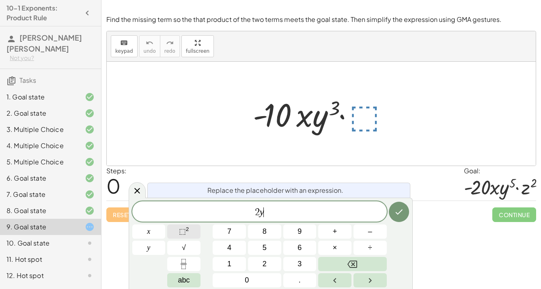
click at [195, 232] on button "⬚ 2" at bounding box center [183, 231] width 33 height 14
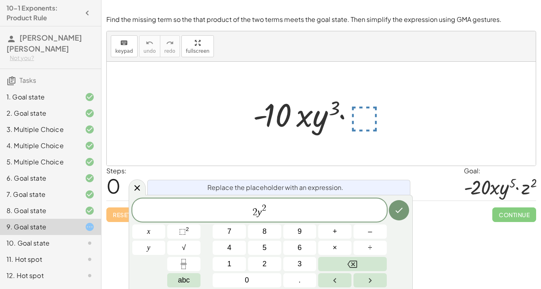
click at [338, 240] on div "2 y 2 ​ x y 7 8 9 + – 4 5 6 × ÷ ⬚ 2 √ abc 1 2 3 0 ." at bounding box center [270, 242] width 277 height 89
click at [333, 245] on span "×" at bounding box center [335, 247] width 4 height 11
click at [177, 234] on button "⬚ 2" at bounding box center [183, 231] width 33 height 14
click at [402, 208] on icon "Done" at bounding box center [398, 210] width 7 height 5
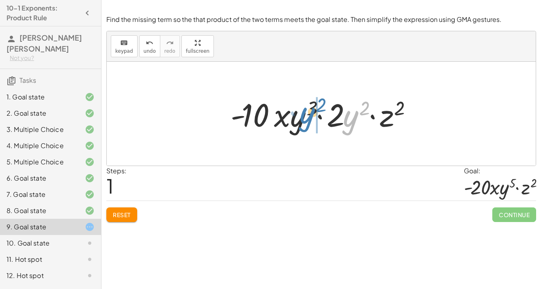
drag, startPoint x: 344, startPoint y: 121, endPoint x: 301, endPoint y: 118, distance: 43.1
click at [301, 118] on div at bounding box center [323, 114] width 195 height 42
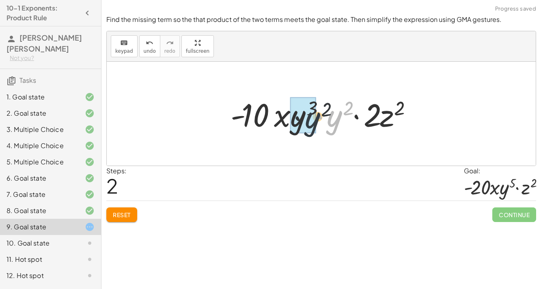
drag, startPoint x: 331, startPoint y: 119, endPoint x: 301, endPoint y: 121, distance: 30.1
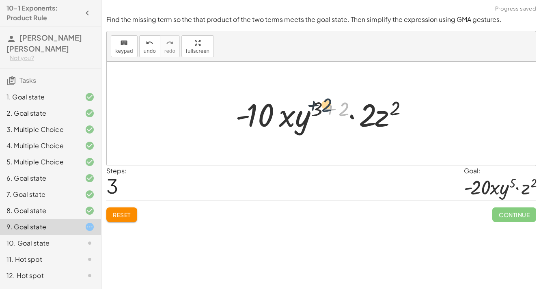
drag, startPoint x: 347, startPoint y: 114, endPoint x: 327, endPoint y: 110, distance: 20.1
click at [328, 110] on div at bounding box center [324, 114] width 186 height 42
drag, startPoint x: 341, startPoint y: 110, endPoint x: 318, endPoint y: 107, distance: 23.2
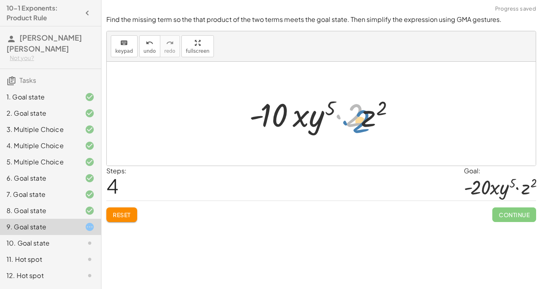
drag, startPoint x: 361, startPoint y: 115, endPoint x: 369, endPoint y: 121, distance: 10.1
click at [369, 121] on div at bounding box center [324, 114] width 159 height 42
click at [359, 122] on div at bounding box center [324, 114] width 159 height 42
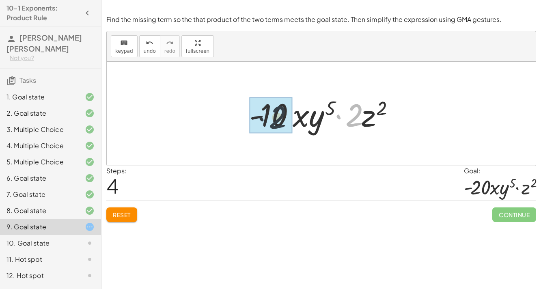
drag, startPoint x: 359, startPoint y: 122, endPoint x: 265, endPoint y: 124, distance: 93.7
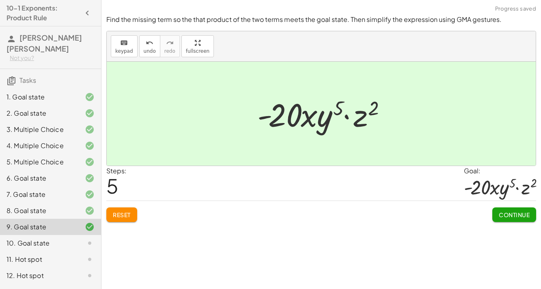
click at [518, 212] on span "Continue" at bounding box center [513, 214] width 31 height 7
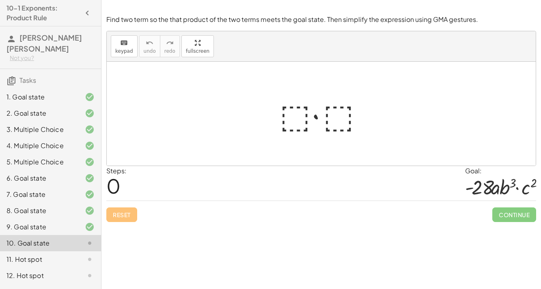
click at [294, 117] on div at bounding box center [324, 114] width 98 height 42
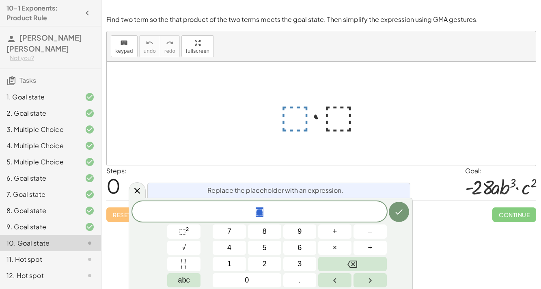
click at [294, 117] on div at bounding box center [324, 114] width 98 height 42
click at [174, 241] on button "√" at bounding box center [183, 248] width 33 height 14
click at [176, 233] on button "⬚ 2" at bounding box center [183, 231] width 33 height 14
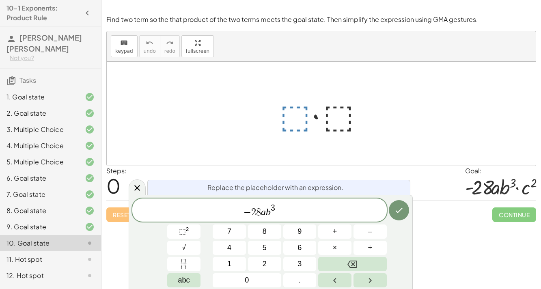
click at [293, 210] on span "− 2 8 a b 3 ​" at bounding box center [259, 210] width 254 height 15
click at [342, 245] on button "×" at bounding box center [334, 248] width 33 height 14
click at [186, 231] on sup "2" at bounding box center [187, 229] width 3 height 6
click at [399, 211] on icon "Done" at bounding box center [399, 210] width 10 height 10
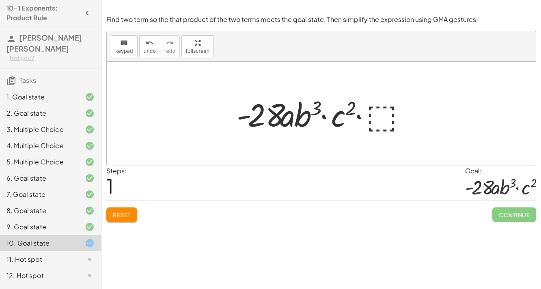
click at [331, 100] on div at bounding box center [324, 114] width 184 height 42
click at [292, 109] on div at bounding box center [324, 114] width 184 height 42
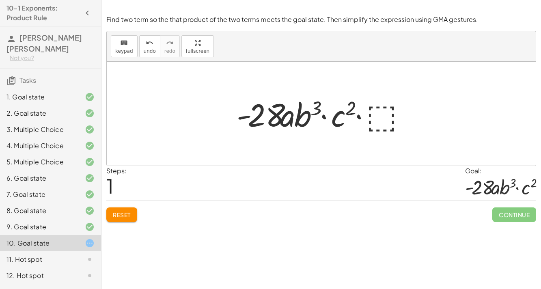
click at [292, 109] on div at bounding box center [324, 114] width 184 height 42
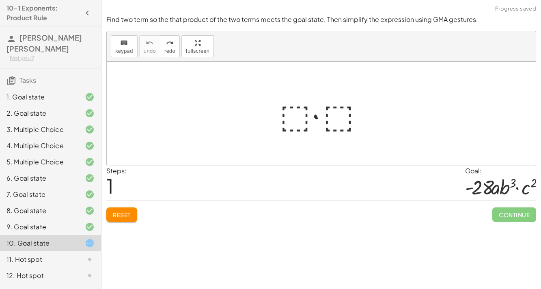
click at [293, 114] on div at bounding box center [324, 114] width 98 height 42
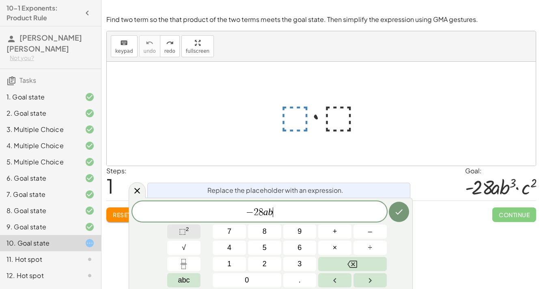
click at [191, 232] on button "⬚ 2" at bounding box center [183, 231] width 33 height 14
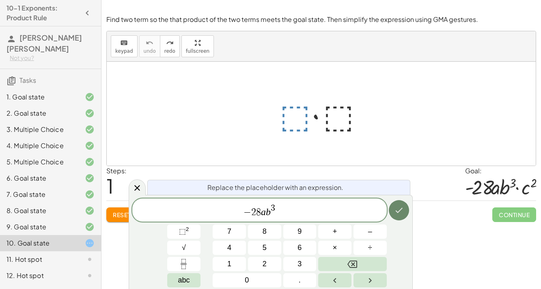
click at [406, 215] on button "Done" at bounding box center [399, 210] width 20 height 20
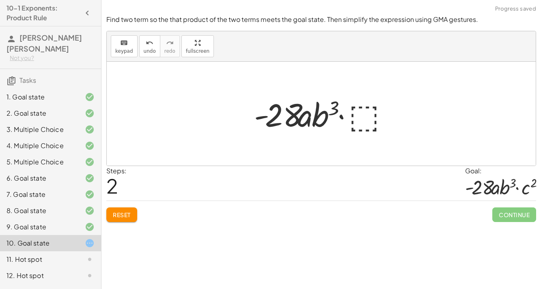
click at [361, 114] on div at bounding box center [324, 114] width 149 height 42
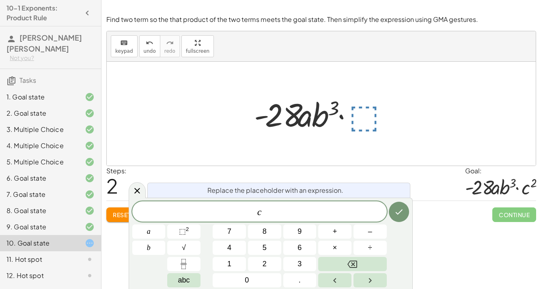
click at [183, 223] on div "c ​ a b 7 8 9 + – 4 5 6 × ÷ ⬚ 2 √ abc 1 2 3 0 ." at bounding box center [270, 244] width 277 height 86
click at [184, 224] on button "⬚ 2" at bounding box center [183, 231] width 33 height 14
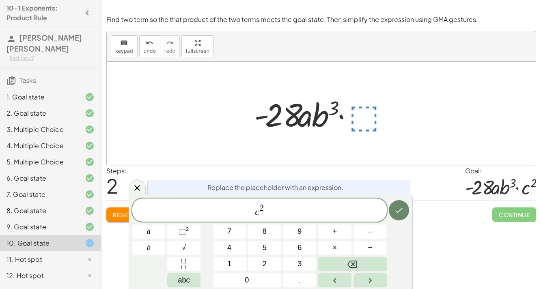
click at [393, 208] on button "Done" at bounding box center [399, 210] width 20 height 20
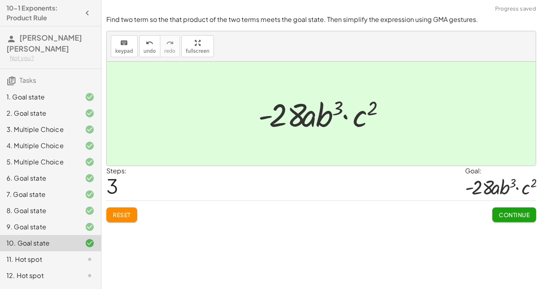
click at [498, 211] on span "Continue" at bounding box center [513, 214] width 31 height 7
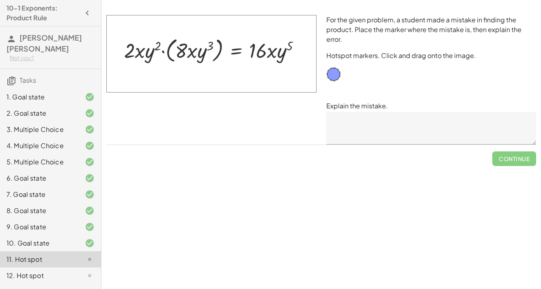
click at [371, 130] on textarea at bounding box center [431, 128] width 210 height 32
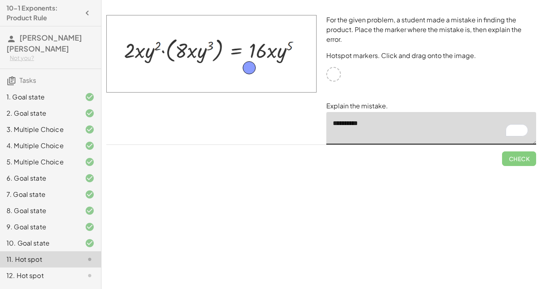
drag, startPoint x: 337, startPoint y: 77, endPoint x: 253, endPoint y: 71, distance: 84.1
click at [148, 79] on img at bounding box center [211, 53] width 210 height 77
click at [227, 73] on img at bounding box center [211, 53] width 210 height 77
click at [225, 67] on img at bounding box center [211, 53] width 210 height 77
click at [196, 91] on img at bounding box center [211, 53] width 210 height 77
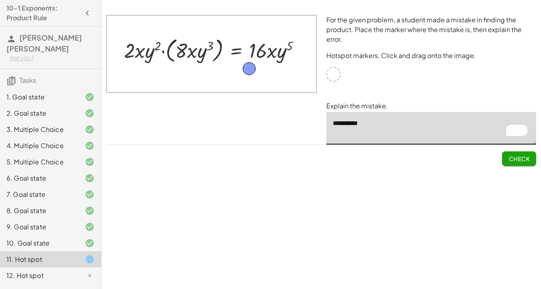
drag, startPoint x: 159, startPoint y: 49, endPoint x: 200, endPoint y: 52, distance: 40.7
click at [200, 52] on img at bounding box center [211, 53] width 210 height 77
drag, startPoint x: 254, startPoint y: 69, endPoint x: 275, endPoint y: 54, distance: 25.4
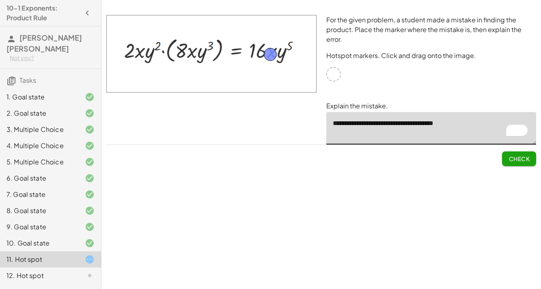
type textarea "**********"
click at [516, 160] on span "Check" at bounding box center [518, 158] width 21 height 7
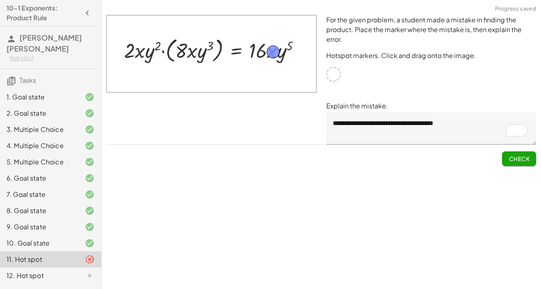
click at [517, 158] on span "Check" at bounding box center [518, 158] width 21 height 7
click at [59, 270] on div "12. Hot spot" at bounding box center [50, 275] width 101 height 16
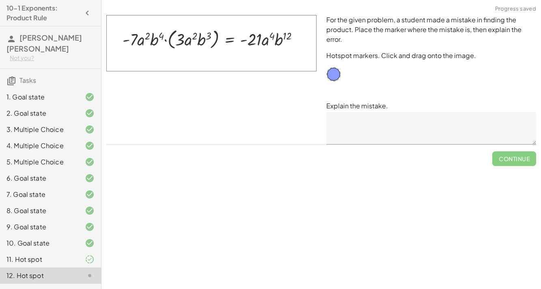
drag, startPoint x: 133, startPoint y: 35, endPoint x: 186, endPoint y: 40, distance: 53.0
click at [186, 40] on img at bounding box center [211, 43] width 210 height 56
click at [406, 117] on textarea at bounding box center [431, 128] width 210 height 32
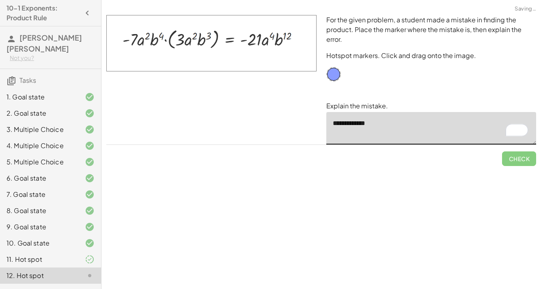
click at [226, 56] on img at bounding box center [211, 43] width 210 height 56
type textarea "*"
type textarea "**********"
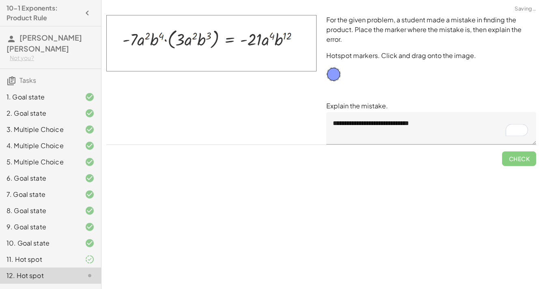
click at [316, 81] on div at bounding box center [211, 79] width 220 height 139
drag, startPoint x: 336, startPoint y: 76, endPoint x: 290, endPoint y: 38, distance: 59.6
click at [520, 159] on span "Check" at bounding box center [518, 158] width 21 height 7
click at [520, 159] on span "Continue" at bounding box center [513, 158] width 31 height 7
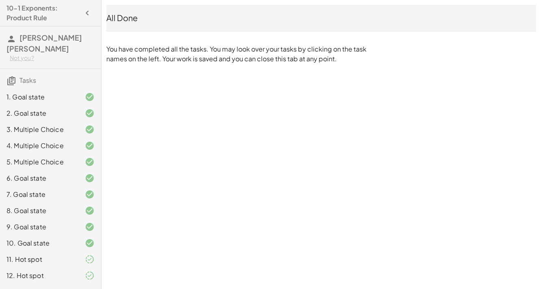
click at [78, 271] on div at bounding box center [83, 276] width 23 height 10
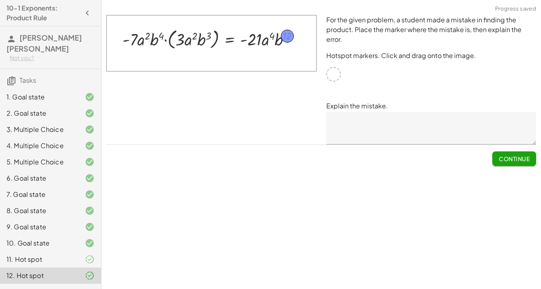
click at [509, 155] on span "Continue" at bounding box center [513, 158] width 31 height 7
